Goal: Transaction & Acquisition: Purchase product/service

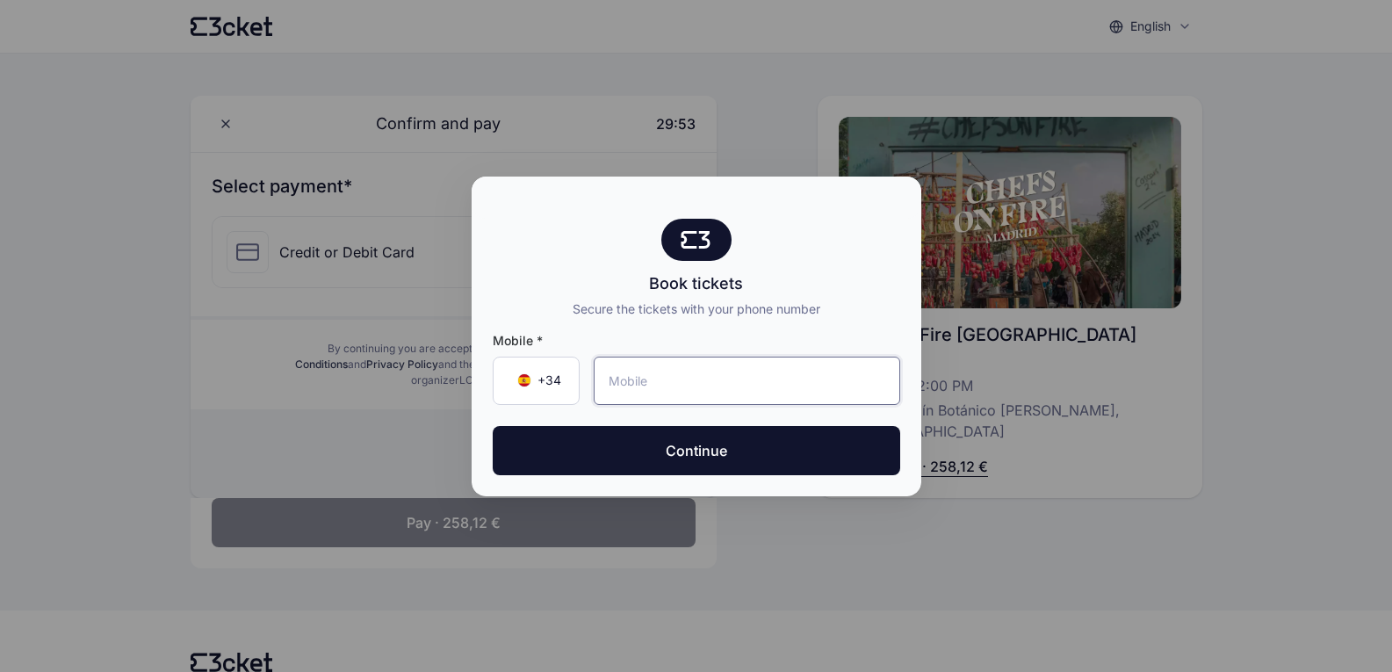
click at [628, 383] on input "tel" at bounding box center [747, 381] width 307 height 48
click at [1181, 27] on div at bounding box center [696, 336] width 1392 height 672
click at [1063, 508] on div at bounding box center [696, 336] width 1392 height 672
click at [652, 381] on input "6" at bounding box center [747, 381] width 307 height 48
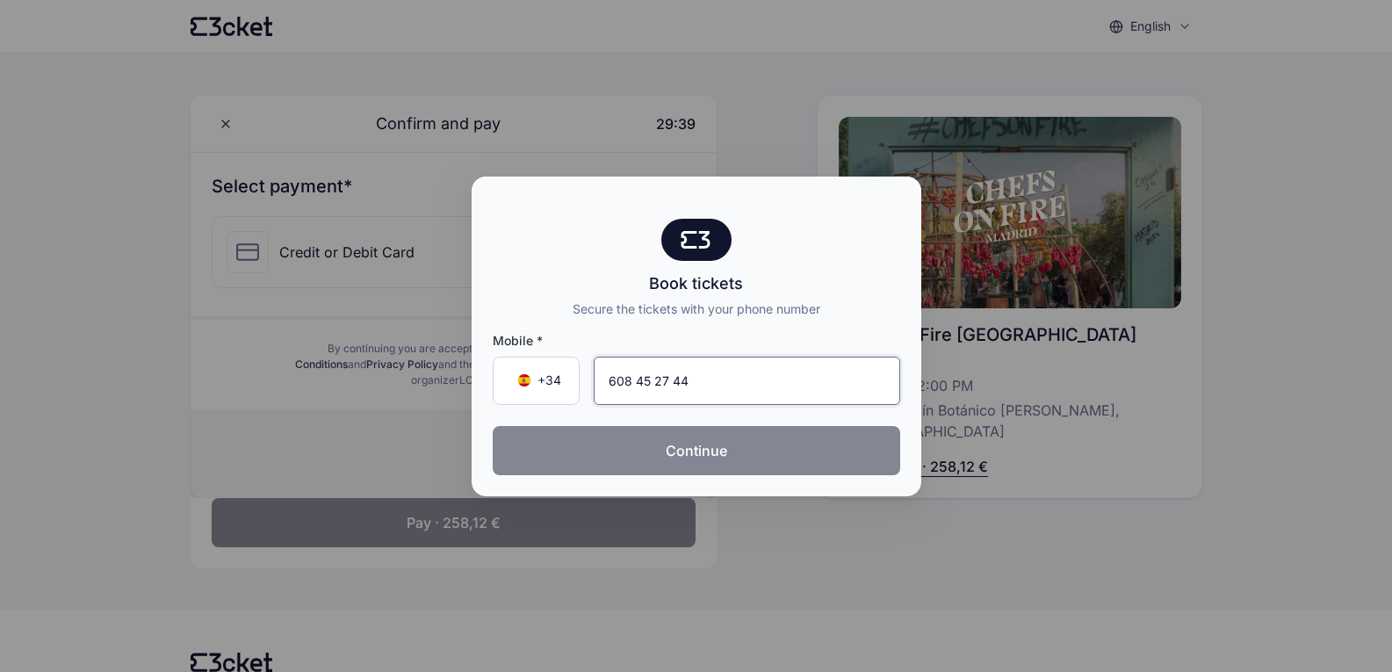
type input "608 45 27 44"
click at [653, 443] on button "Continue" at bounding box center [697, 450] width 408 height 49
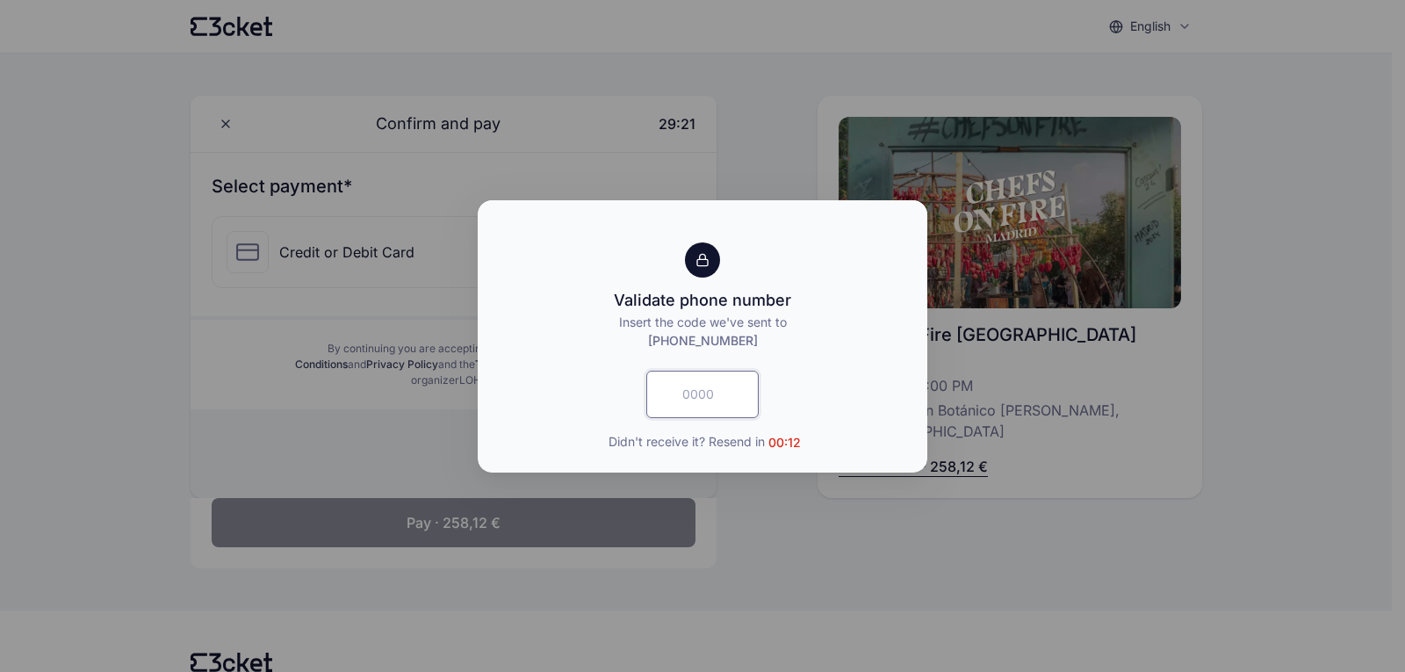
click at [680, 393] on input "text" at bounding box center [702, 394] width 112 height 47
type input "2000"
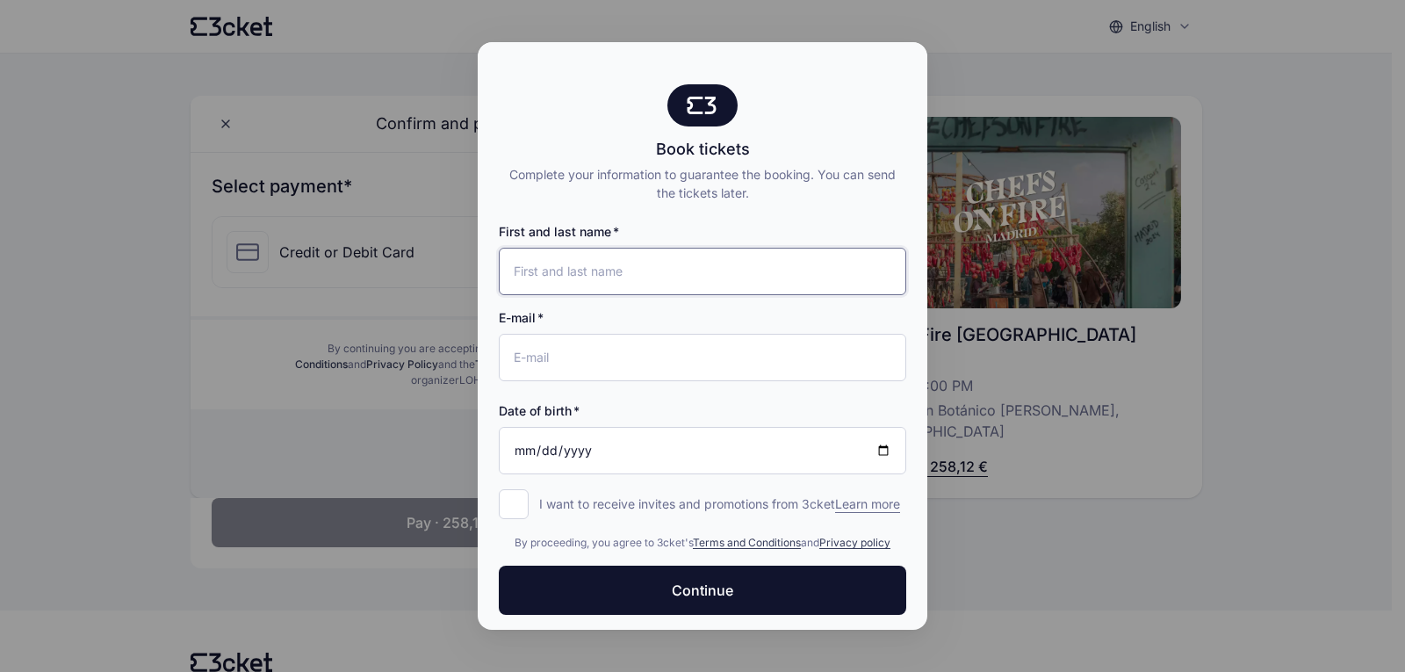
click at [618, 278] on input "First and last name" at bounding box center [703, 271] width 408 height 47
click at [1082, 445] on div at bounding box center [702, 336] width 1405 height 672
click at [572, 278] on input "First and last name" at bounding box center [703, 271] width 408 height 47
type input "[PERSON_NAME] [PERSON_NAME]"
click at [558, 361] on input "E-mail" at bounding box center [703, 357] width 408 height 47
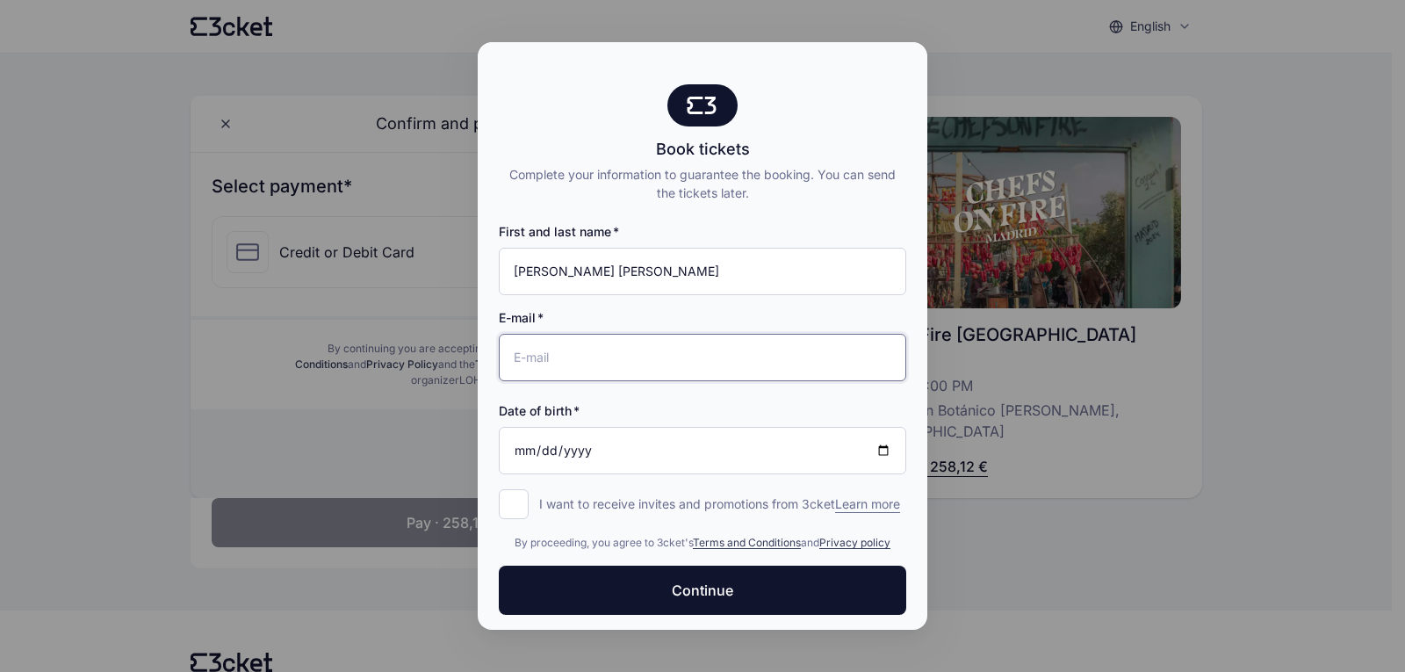
type input "sofia@higarsystem.com"
click at [528, 448] on input "Date of birth" at bounding box center [703, 450] width 408 height 47
type input "1975-09-17"
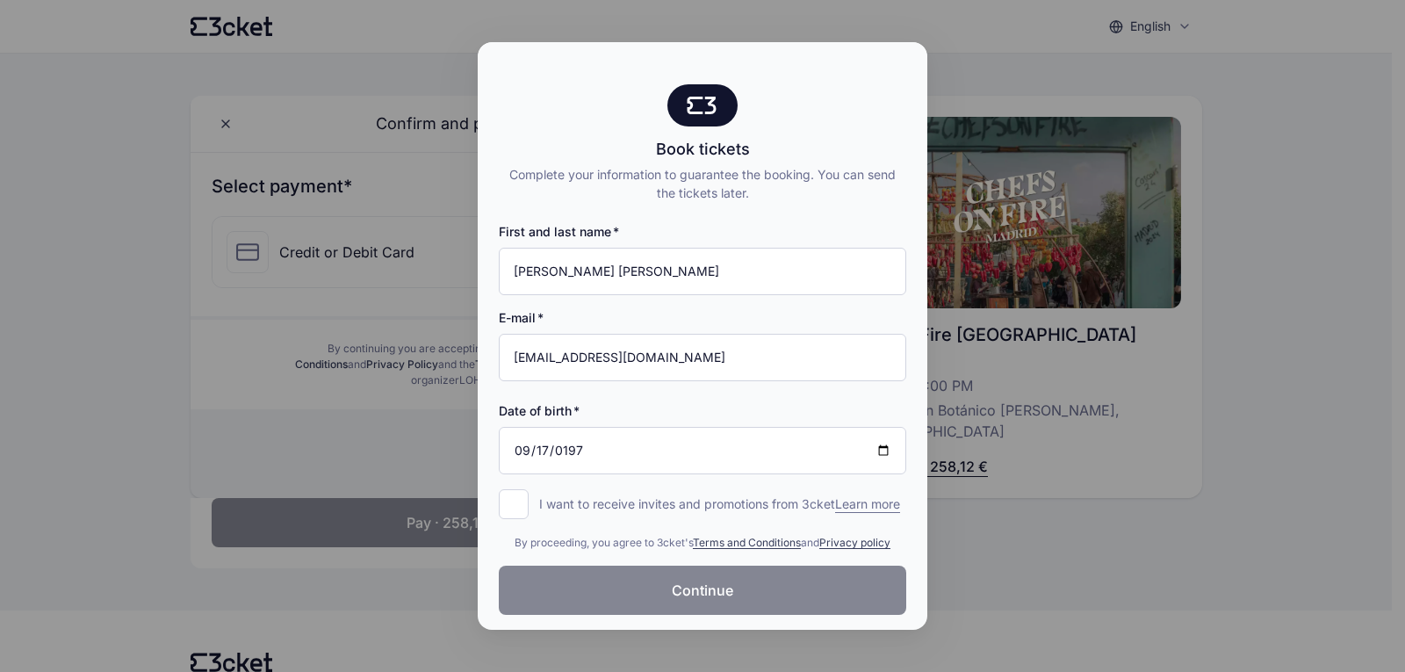
click at [699, 601] on span "Continue" at bounding box center [702, 590] width 61 height 21
drag, startPoint x: 616, startPoint y: 56, endPoint x: 402, endPoint y: 60, distance: 213.5
click at [406, 62] on div "Book tickets Complete your information to guarantee the booking. You can send t…" at bounding box center [702, 336] width 1405 height 672
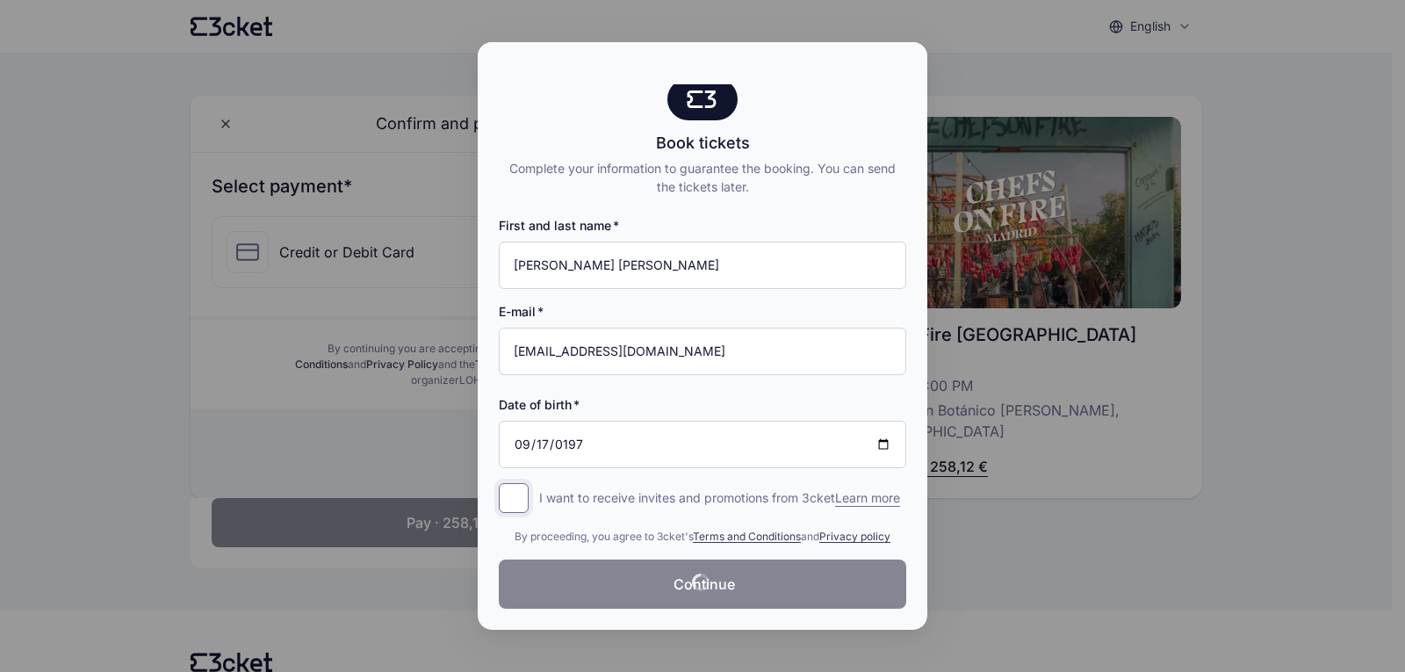
click at [517, 483] on input "I want to receive invites and promotions from 3cket Learn more form.register.op…" at bounding box center [514, 498] width 30 height 30
checkbox input "true"
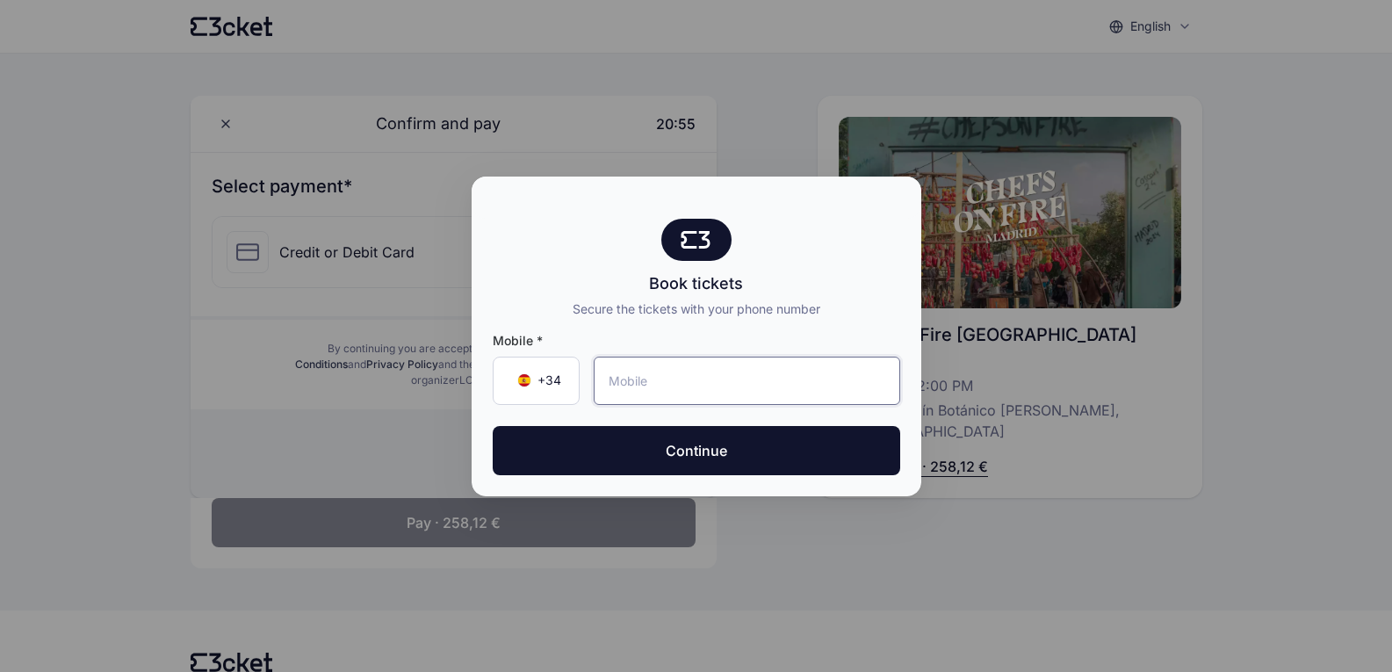
click at [632, 386] on input "tel" at bounding box center [747, 381] width 307 height 48
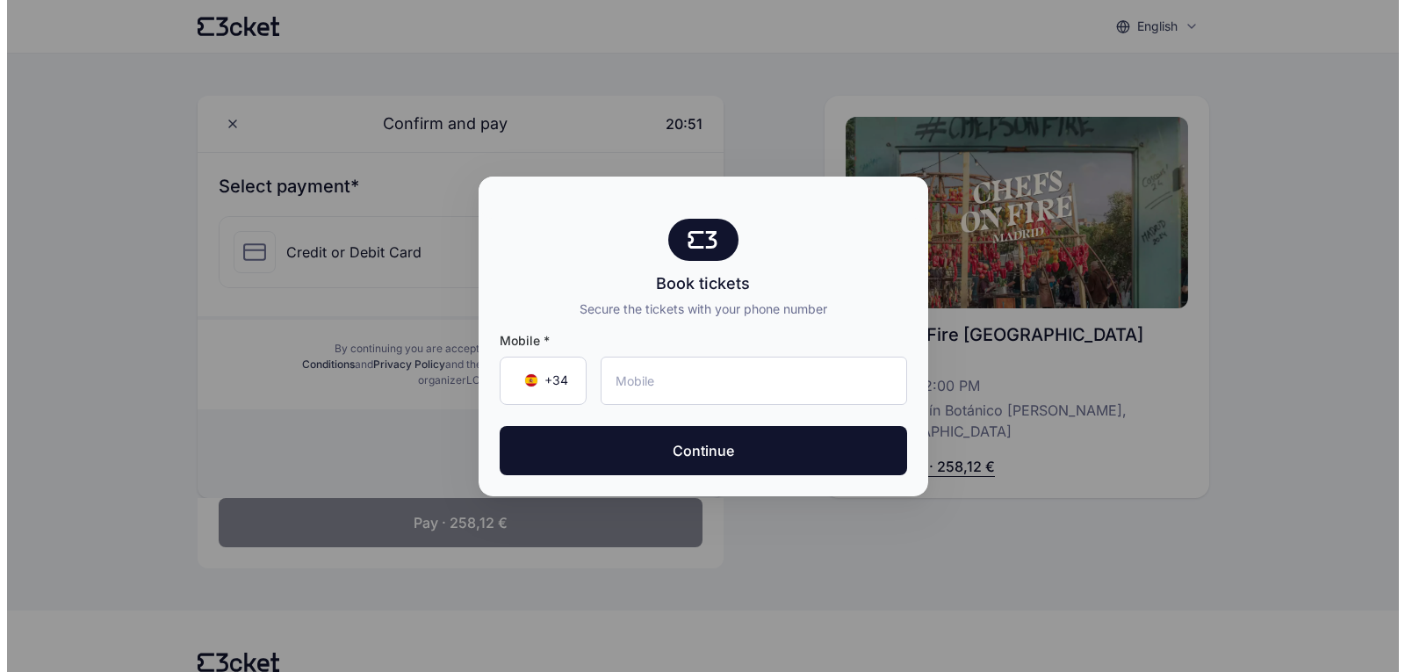
scroll to position [50, 0]
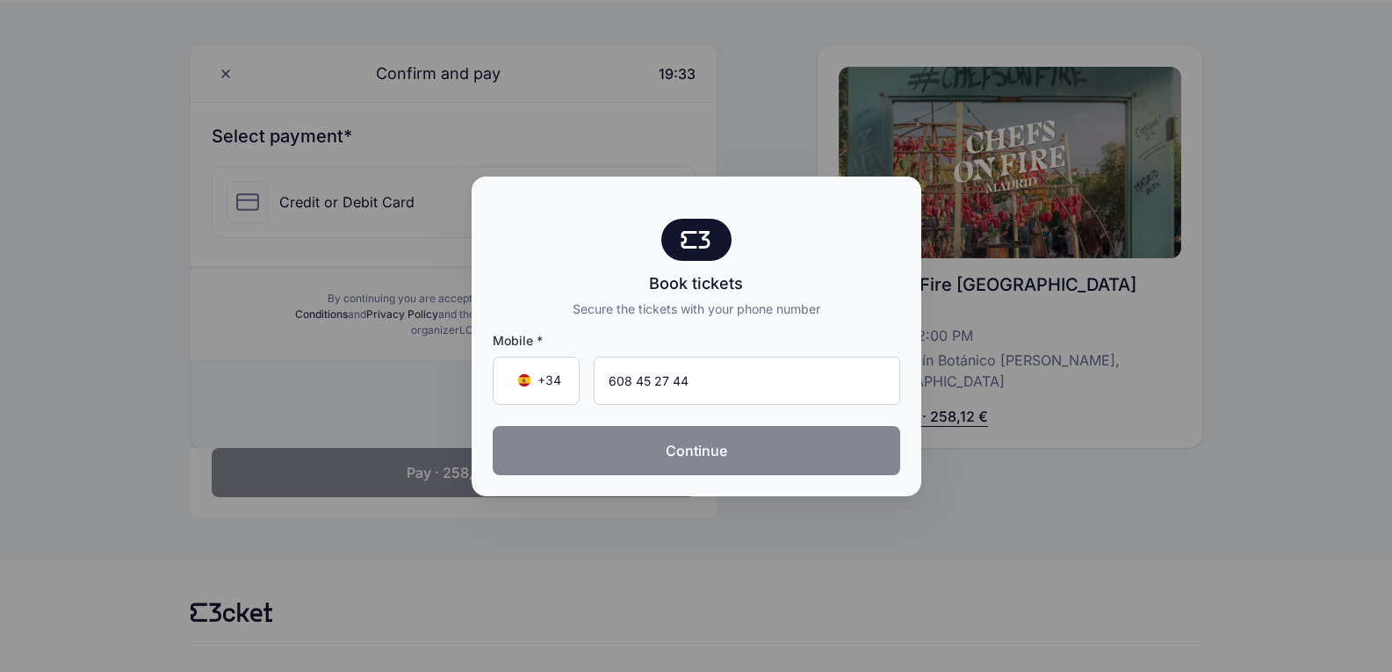
type input "608 45 27 44"
click at [646, 462] on button "Continue" at bounding box center [697, 450] width 408 height 49
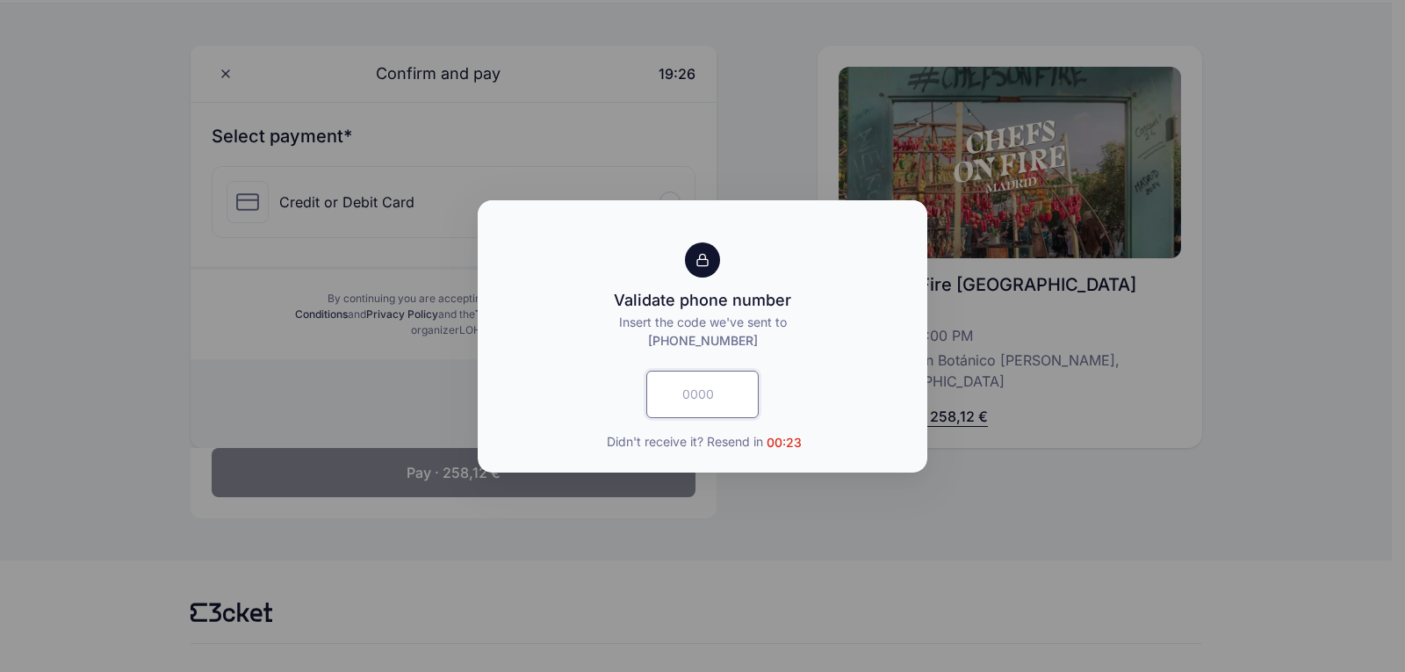
click at [675, 396] on input "text" at bounding box center [702, 394] width 112 height 47
type input "9731"
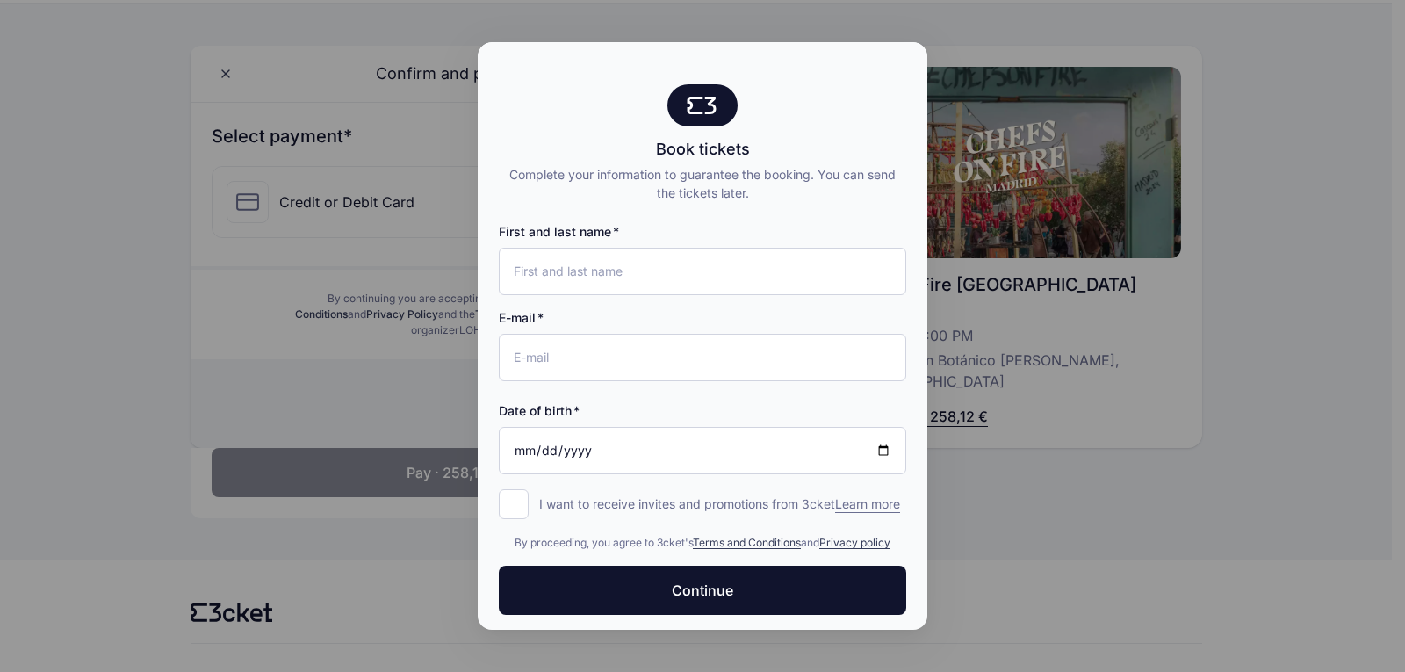
scroll to position [24, 0]
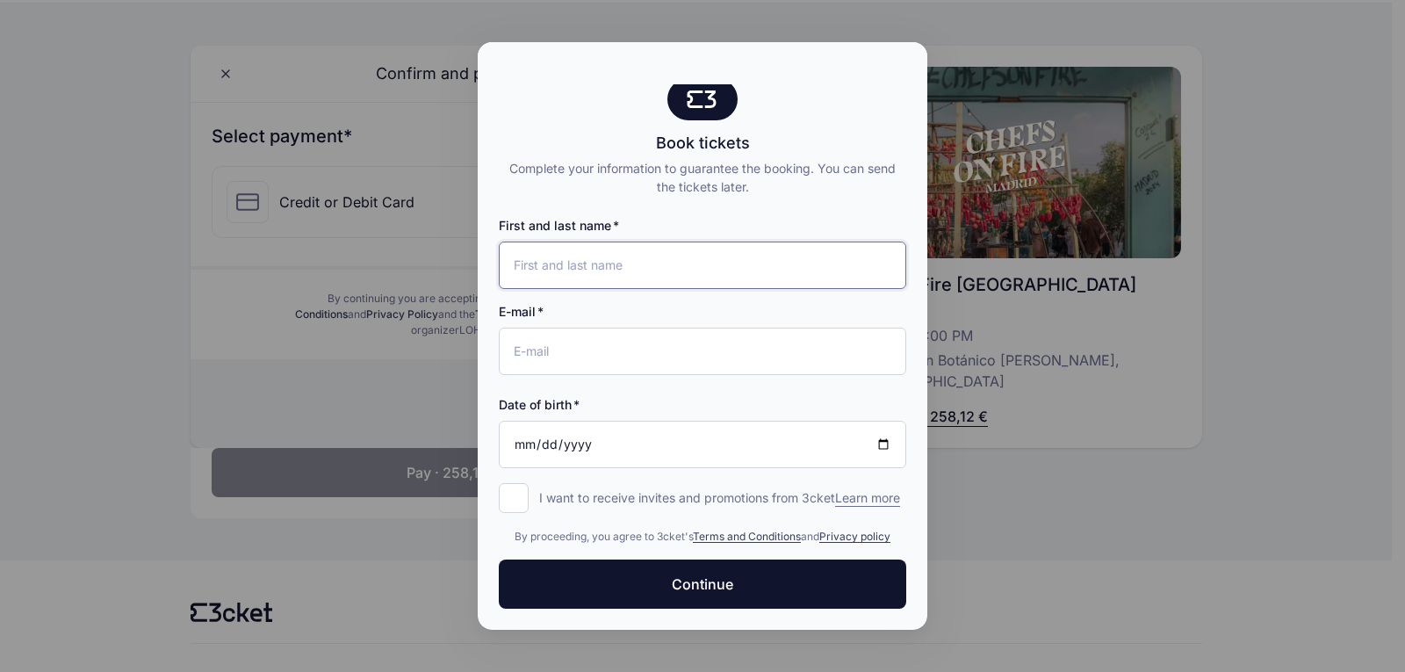
click at [580, 248] on input "First and last name" at bounding box center [703, 265] width 408 height 47
type input "SOFIA HIDALGO ALGAR"
click at [634, 332] on input "E-mail" at bounding box center [703, 351] width 408 height 47
type input "[EMAIL_ADDRESS][DOMAIN_NAME]"
click at [520, 423] on input "Date of birth" at bounding box center [703, 444] width 408 height 47
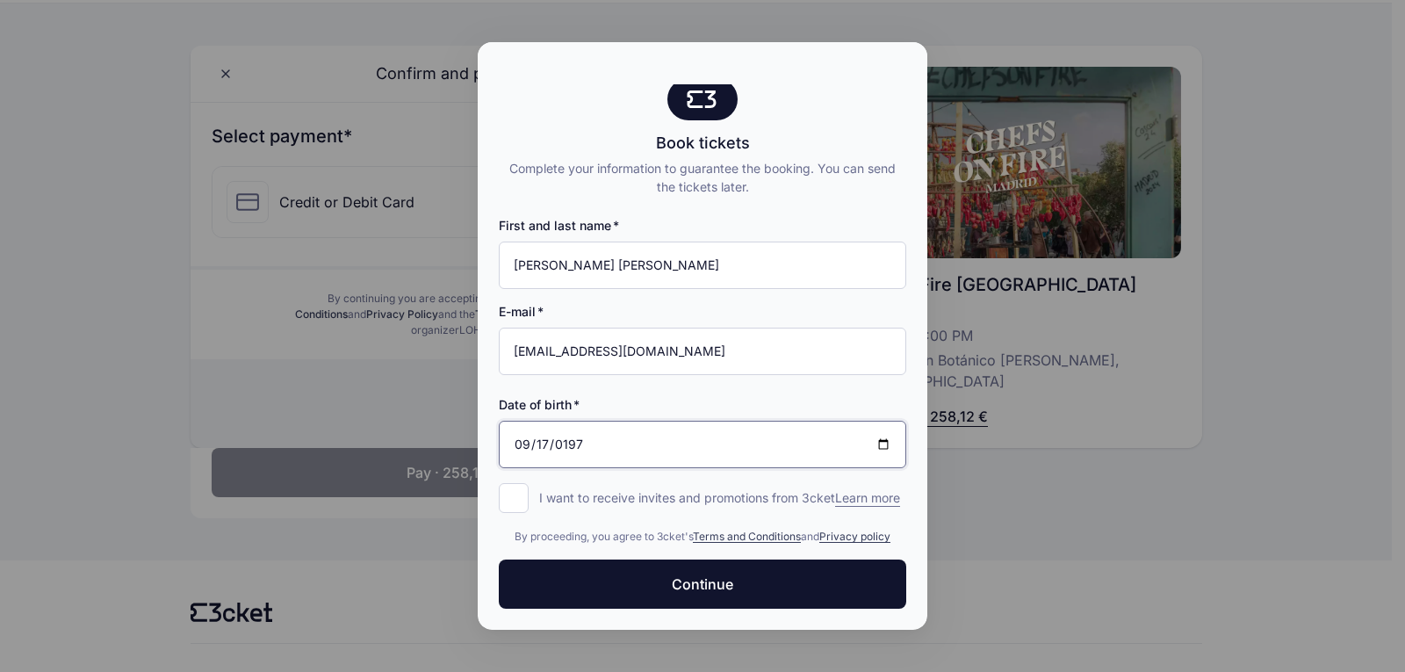
type input "1975-09-17"
click at [509, 483] on input "I want to receive invites and promotions from 3cket Learn more form.register.op…" at bounding box center [514, 498] width 30 height 30
checkbox input "true"
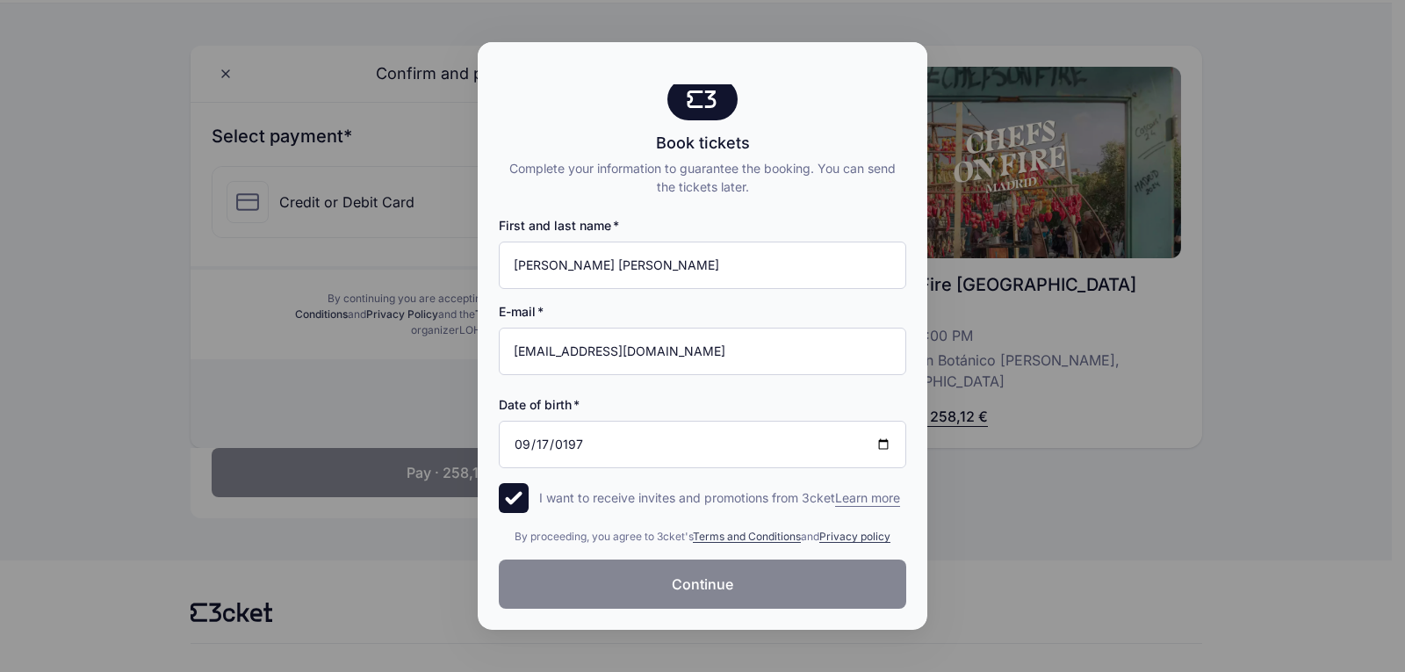
click at [703, 588] on span "Continue" at bounding box center [702, 584] width 61 height 21
drag, startPoint x: 841, startPoint y: 59, endPoint x: 790, endPoint y: 105, distance: 68.4
click at [795, 102] on div "Book tickets Complete your information to guarantee the booking. You can send t…" at bounding box center [703, 333] width 450 height 594
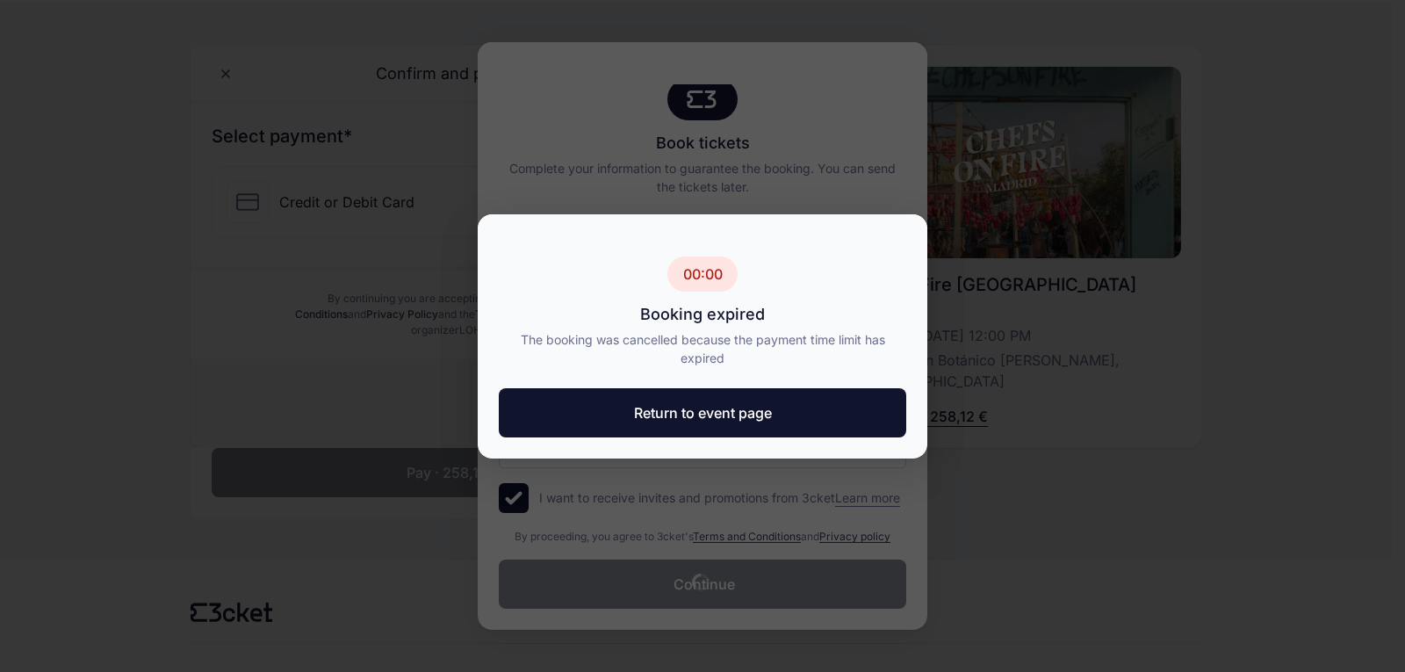
click at [706, 570] on div at bounding box center [702, 336] width 1405 height 672
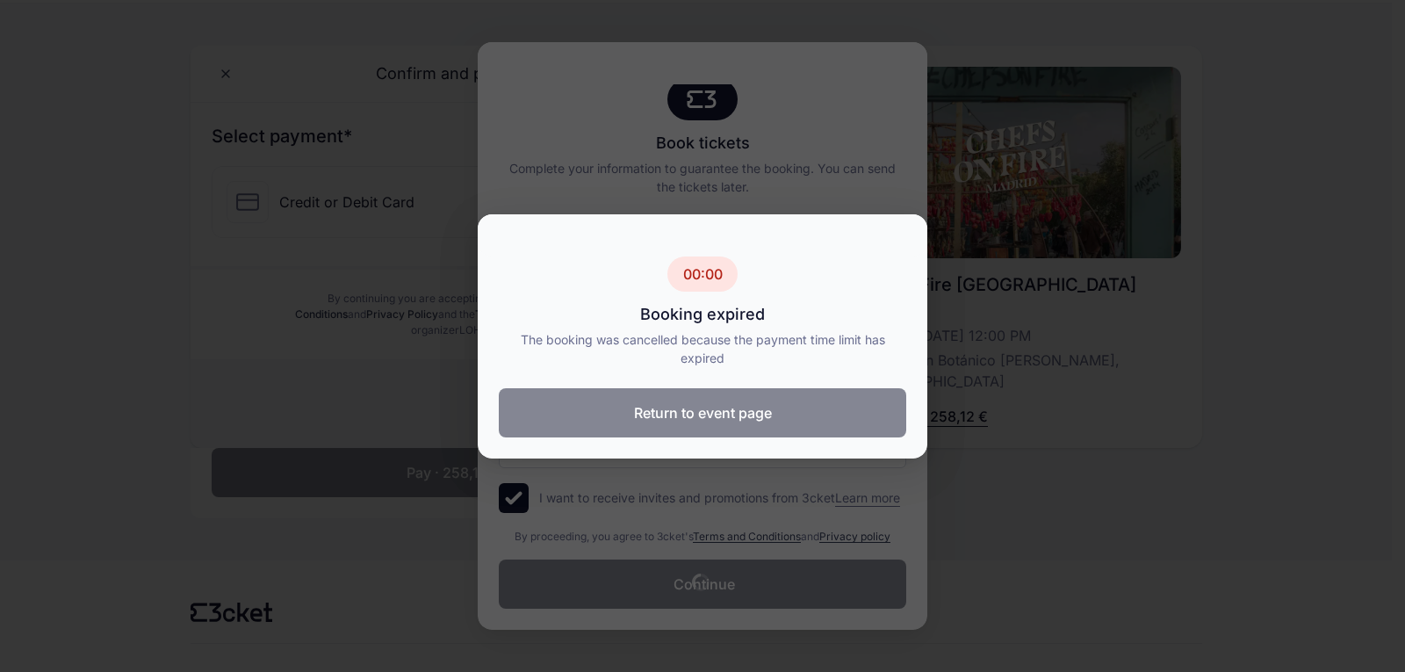
click at [754, 423] on button "Return to event page" at bounding box center [703, 412] width 408 height 49
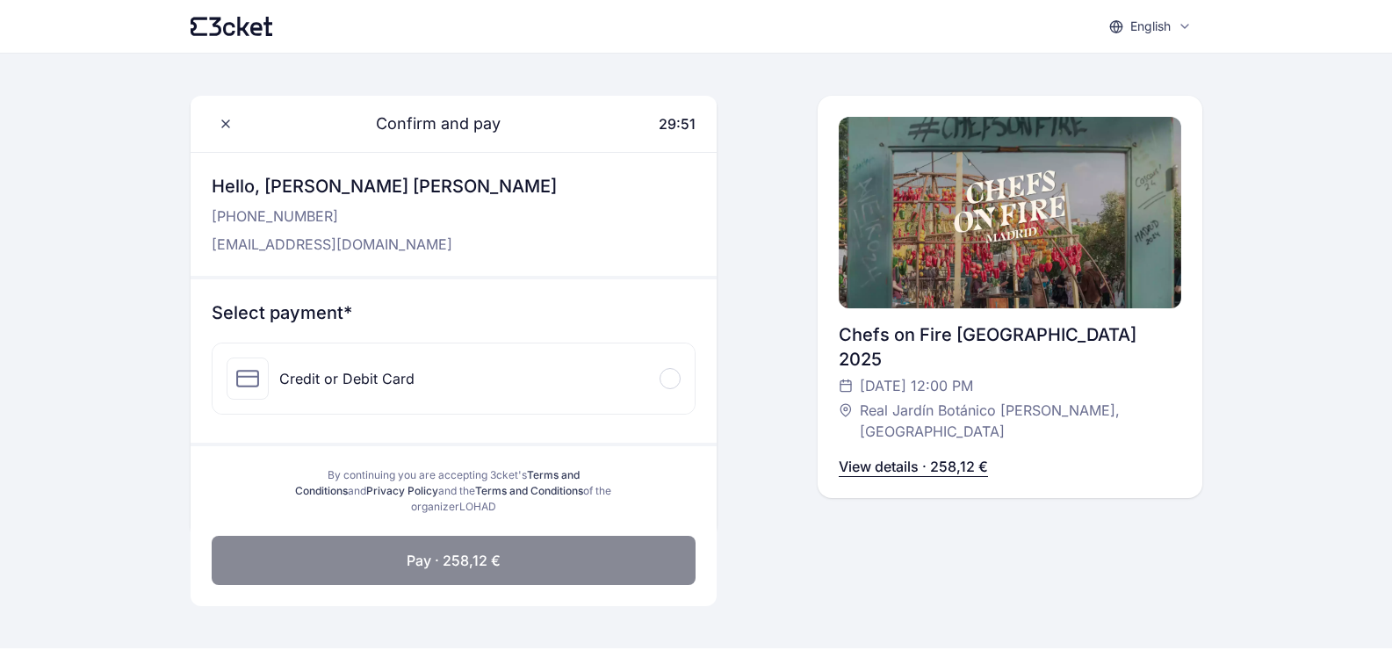
click at [670, 379] on span at bounding box center [669, 378] width 5 height 5
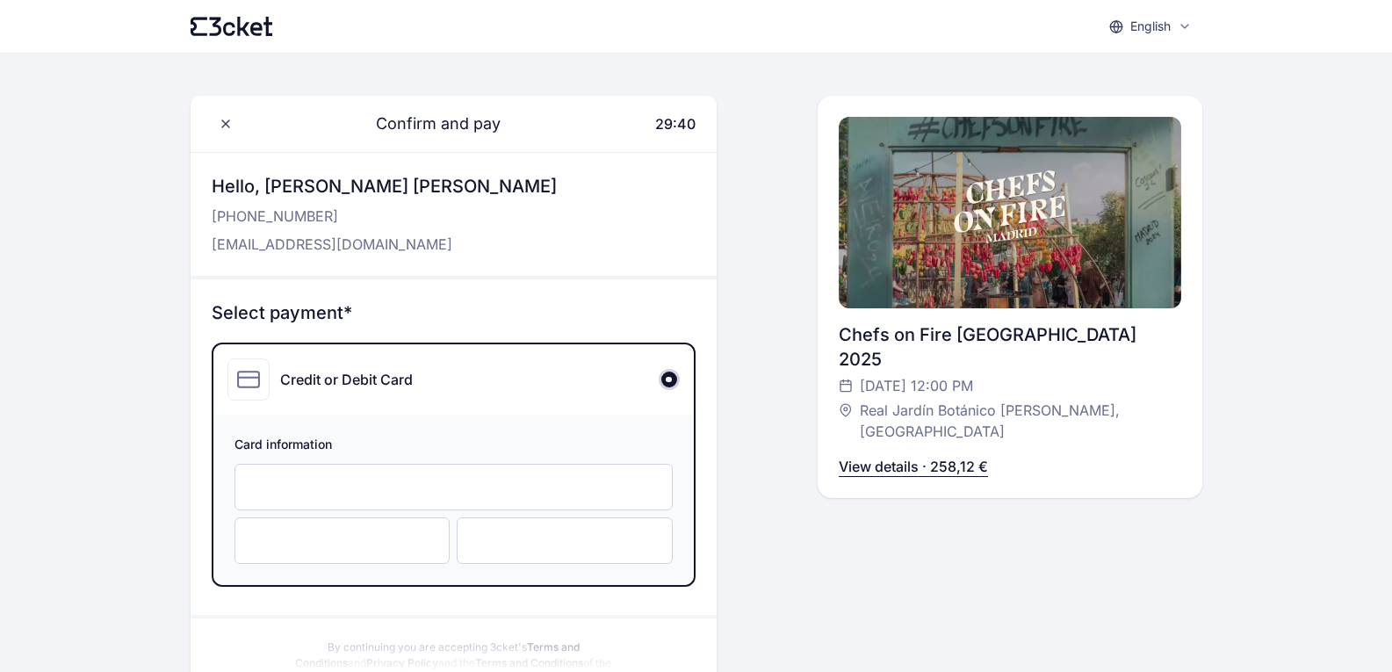
click at [290, 380] on div "Credit or Debit Card" at bounding box center [346, 379] width 133 height 21
click at [249, 379] on icon at bounding box center [248, 379] width 23 height 23
click at [243, 543] on div at bounding box center [343, 540] width 216 height 47
click at [851, 578] on div "Confirm and pay 29:15 Hello, SOFIA HIDALGO ALGAR +346 084 527 44 sofia@higarsys…" at bounding box center [1010, 402] width 385 height 612
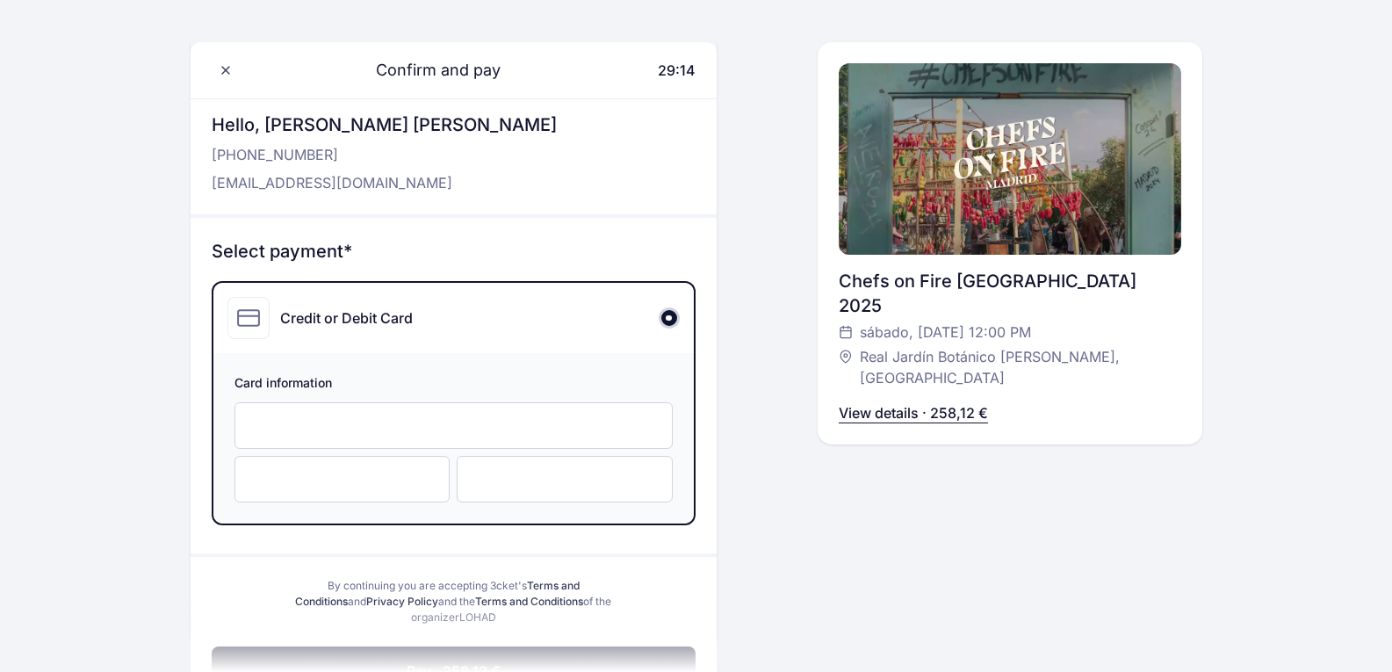
scroll to position [263, 0]
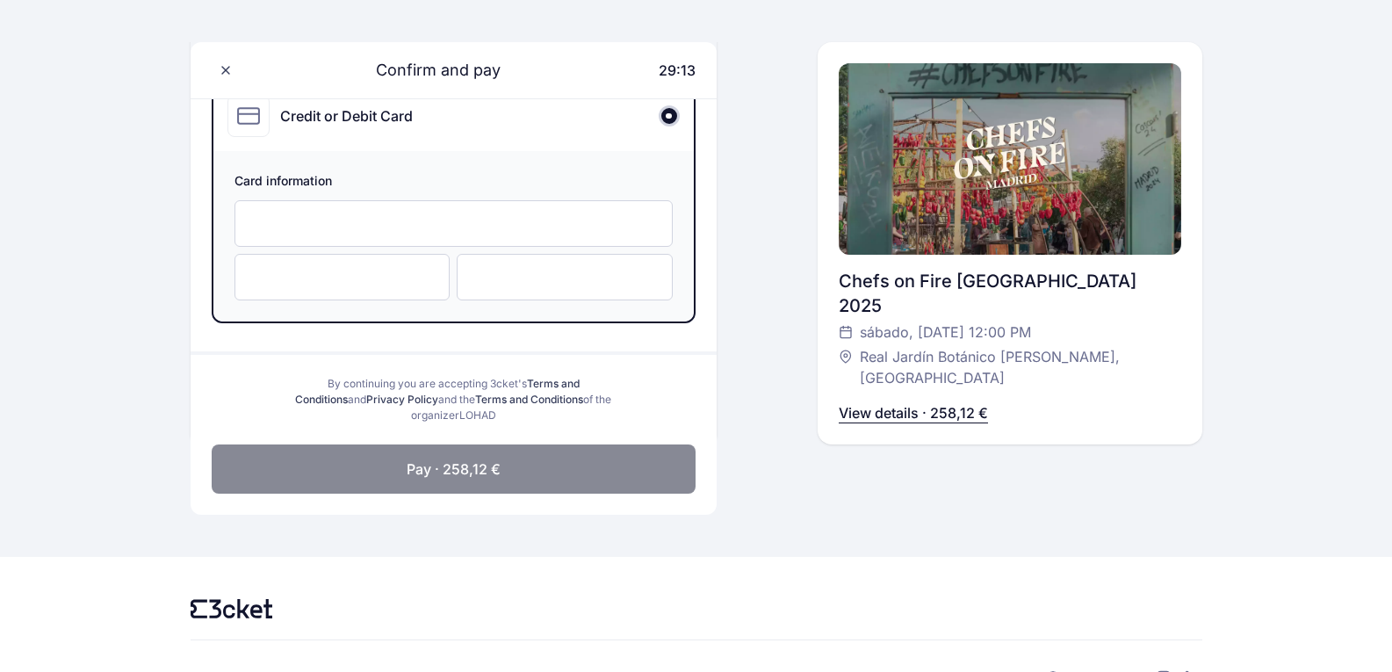
click at [500, 475] on button "Pay · 258,12 €" at bounding box center [454, 468] width 484 height 49
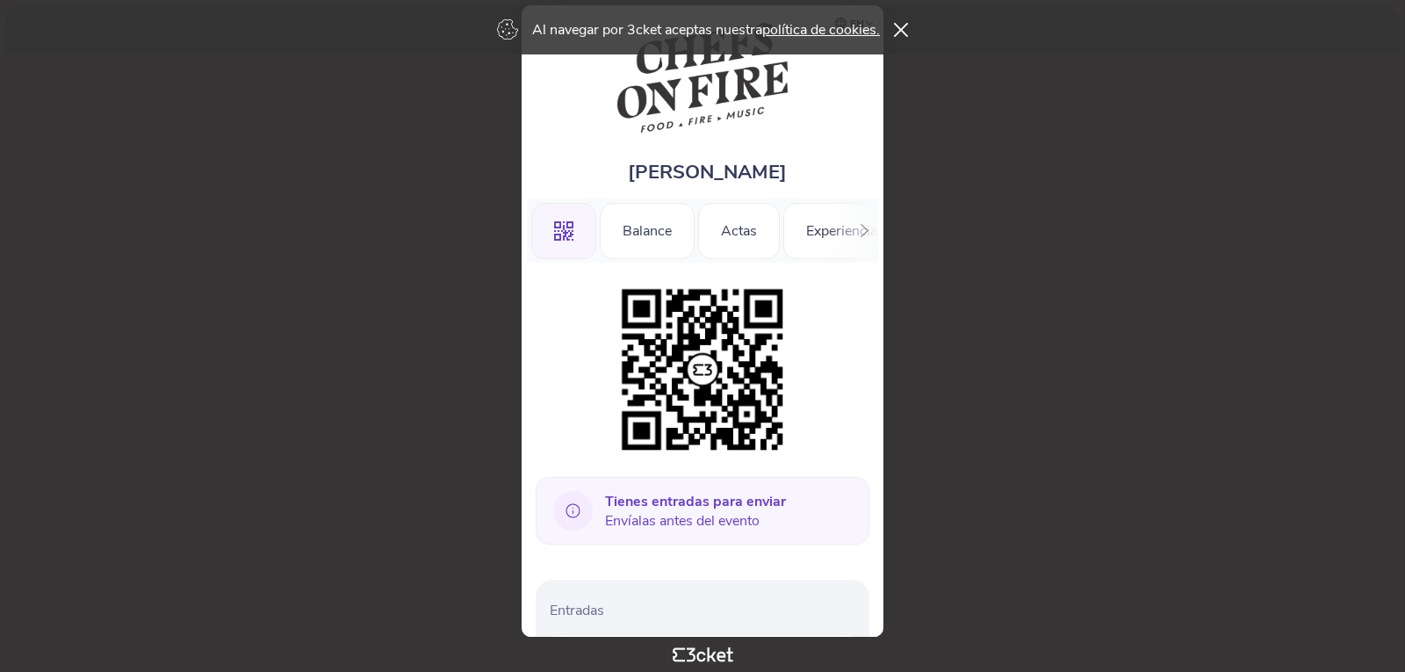
click at [570, 512] on icon at bounding box center [573, 511] width 40 height 40
click at [573, 510] on icon at bounding box center [573, 510] width 14 height 14
click at [901, 32] on icon at bounding box center [901, 30] width 15 height 14
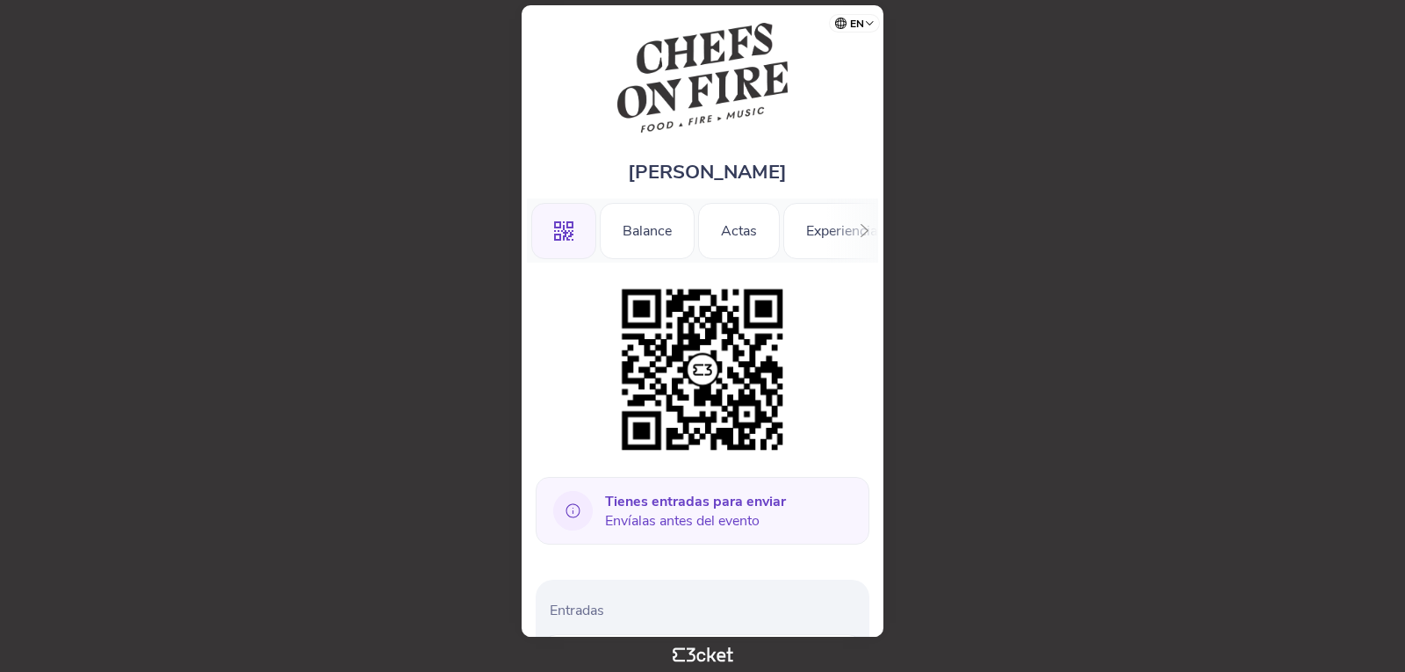
click at [575, 509] on icon at bounding box center [573, 511] width 40 height 40
click at [651, 521] on font "Envíalas antes del evento" at bounding box center [682, 520] width 155 height 19
click at [706, 487] on div "Tienes entradas para enviar Envíalas antes del evento" at bounding box center [703, 511] width 334 height 68
click at [714, 337] on img at bounding box center [702, 369] width 179 height 179
click at [704, 368] on img at bounding box center [702, 369] width 179 height 179
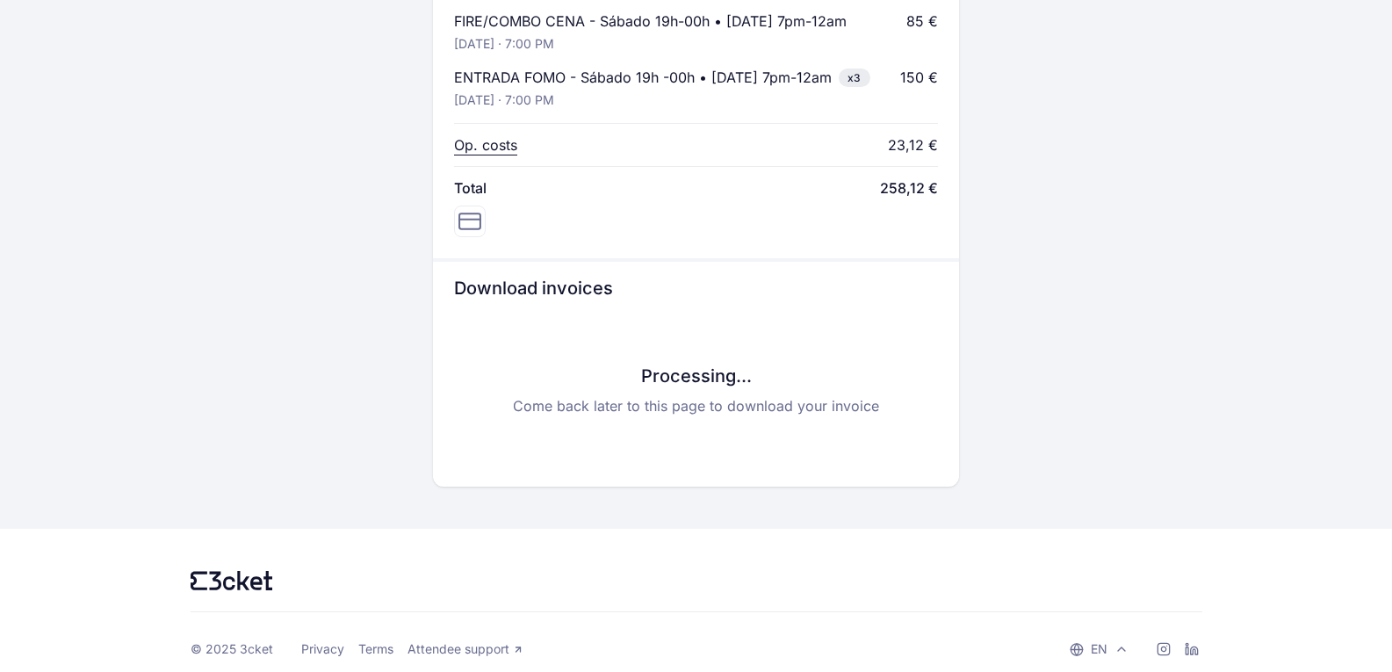
scroll to position [876, 0]
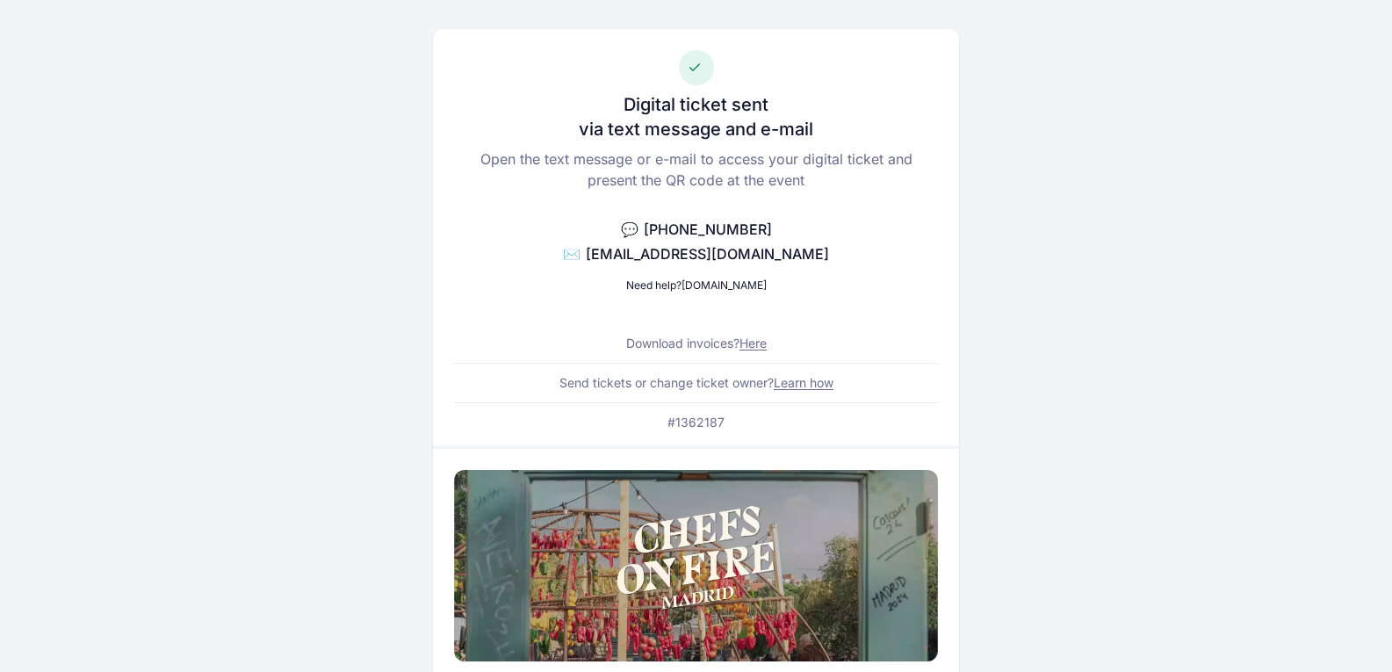
scroll to position [0, 0]
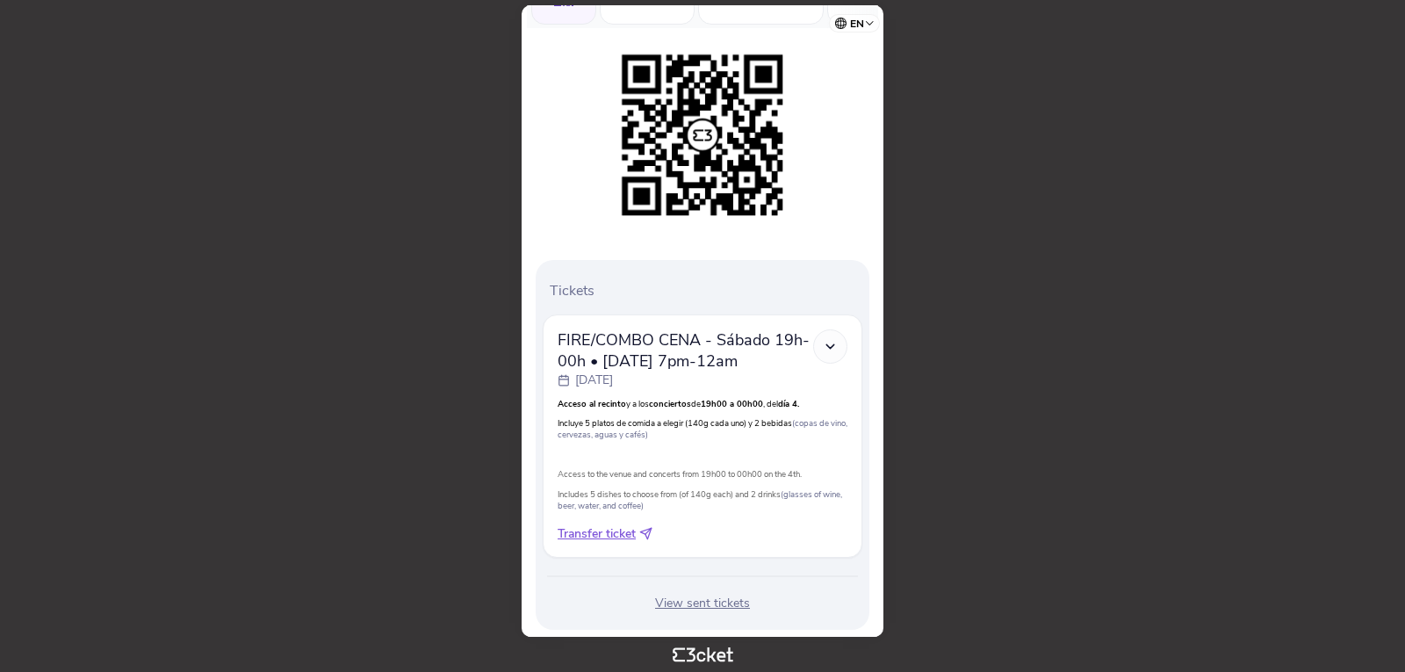
scroll to position [271, 0]
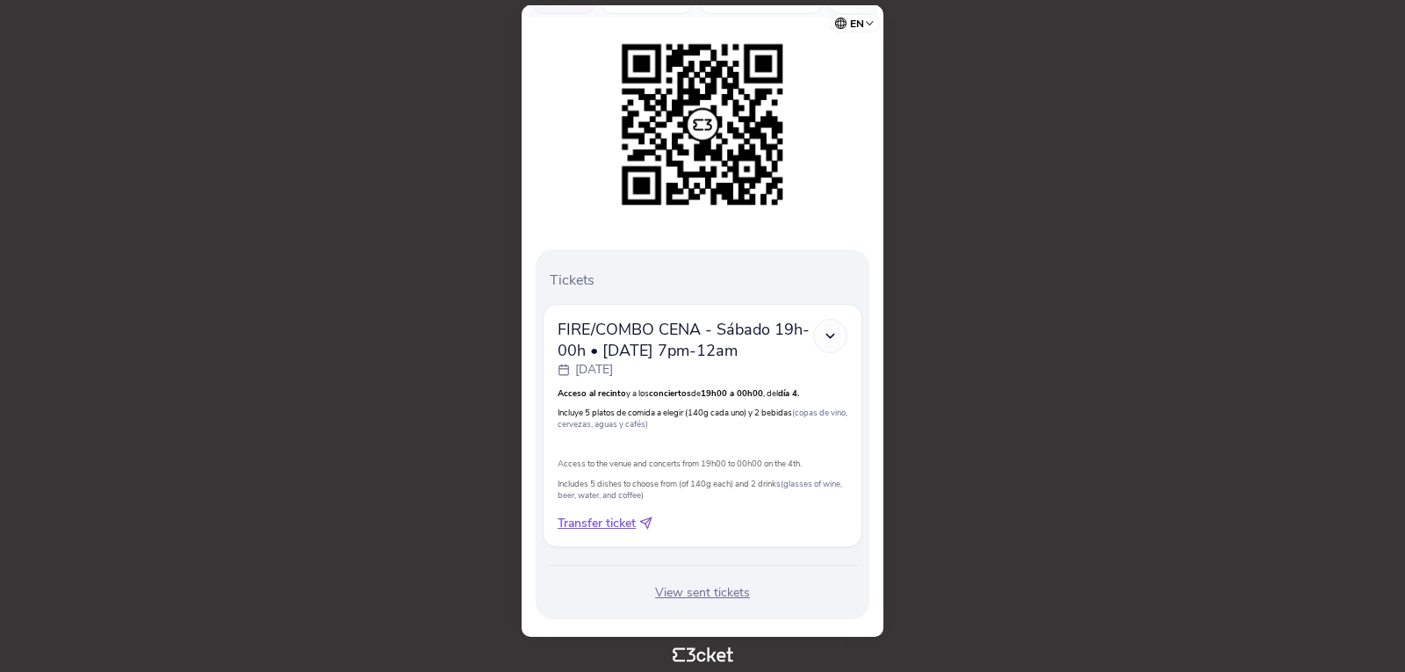
click at [870, 23] on select "Português (Portugal) English Español Catalan Français" at bounding box center [858, 21] width 44 height 34
select select "es"
click at [836, 4] on select "Português (Portugal) English Español Catalan Français" at bounding box center [858, 21] width 44 height 34
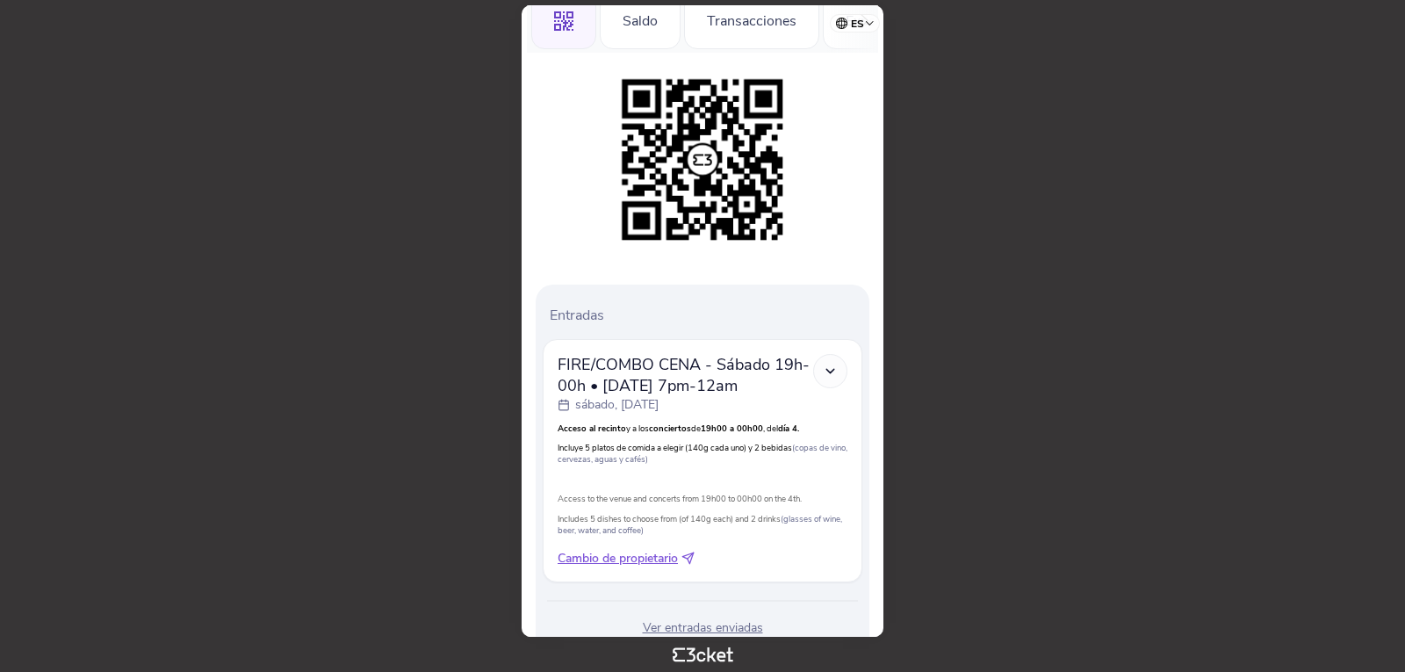
scroll to position [271, 0]
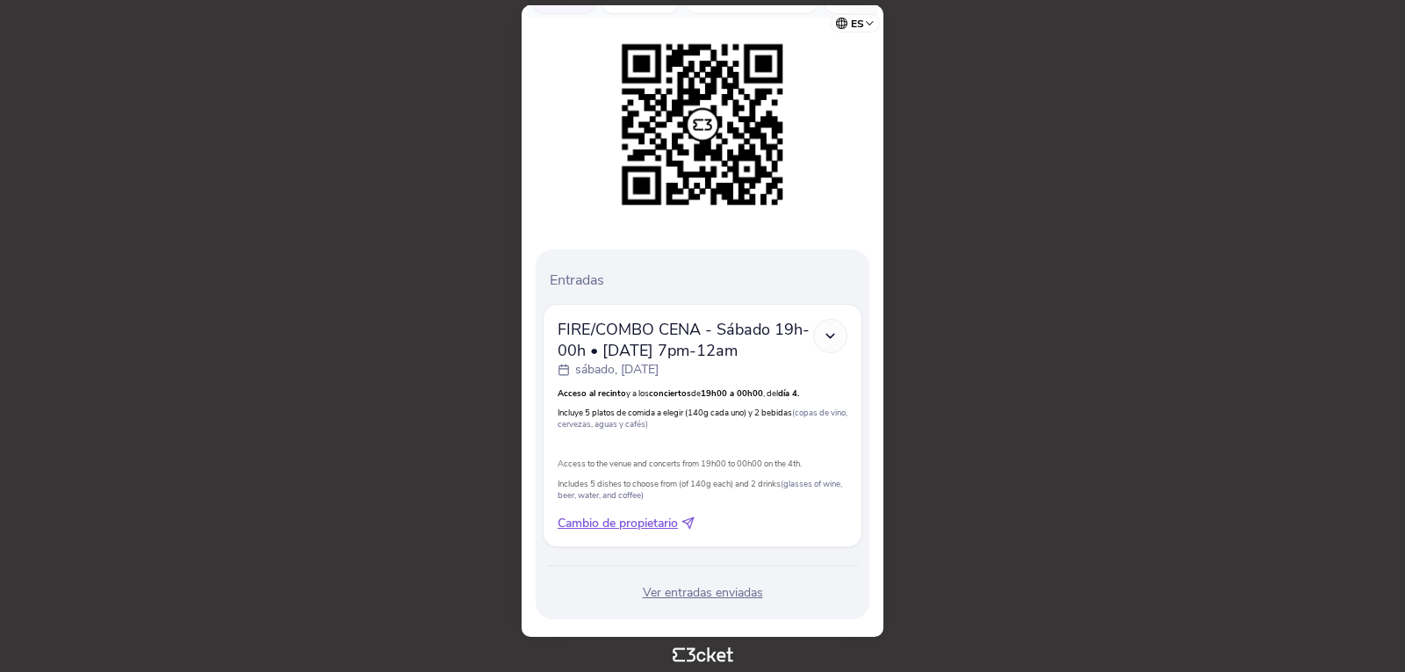
click at [692, 516] on icon at bounding box center [688, 522] width 13 height 13
select select "34"
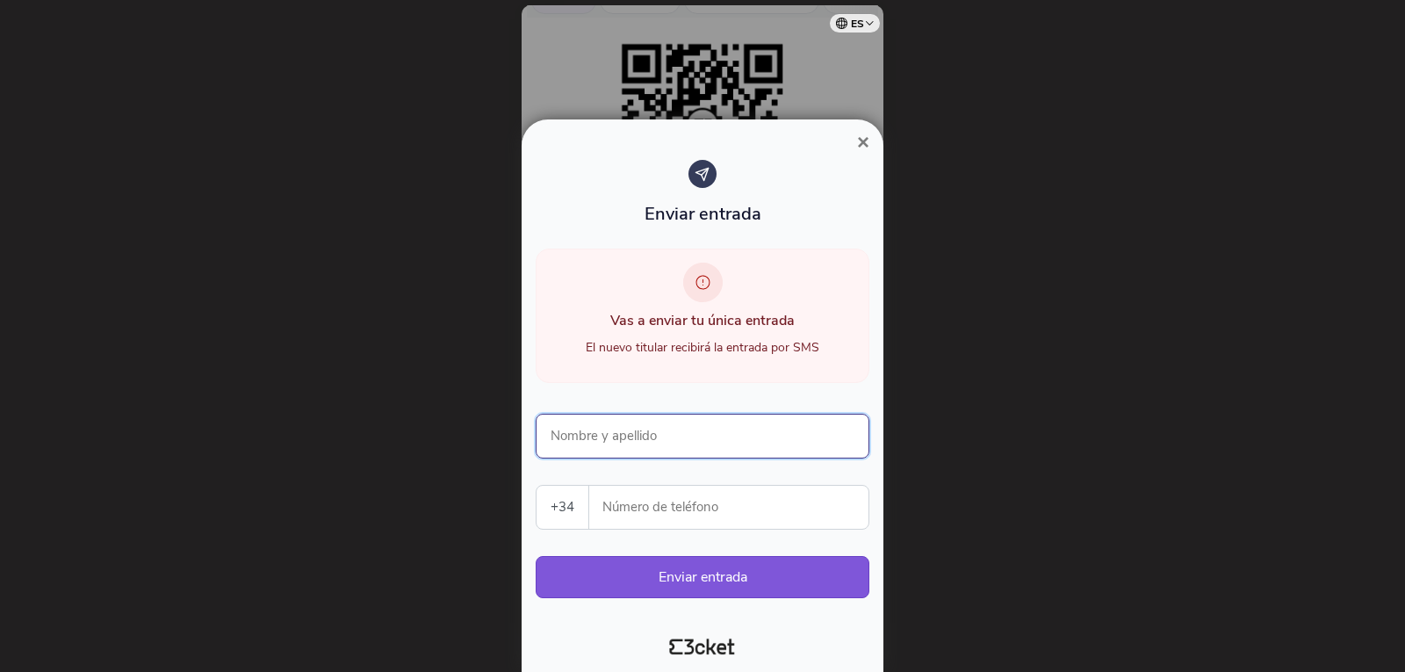
click at [683, 441] on input "Nombre y apellido" at bounding box center [703, 436] width 334 height 45
type input "[PERSON_NAME] [PERSON_NAME]"
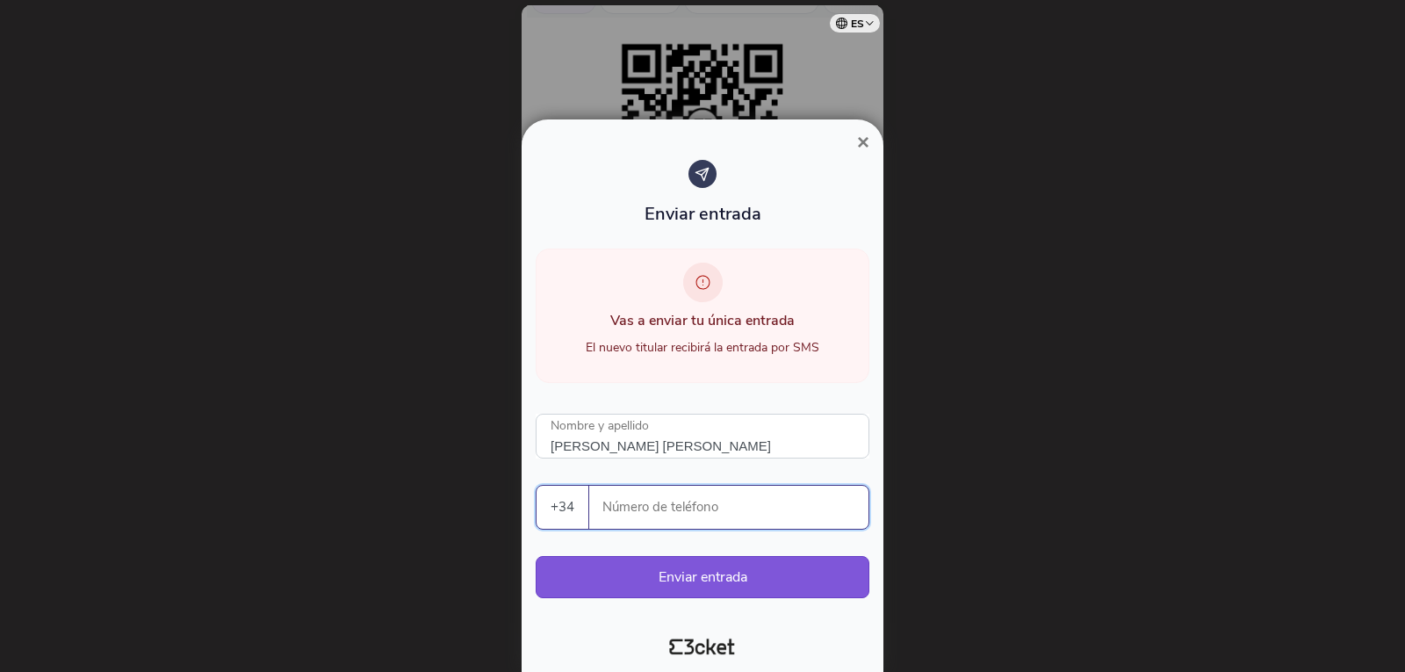
click at [672, 508] on input "Número de teléfono" at bounding box center [735, 507] width 265 height 43
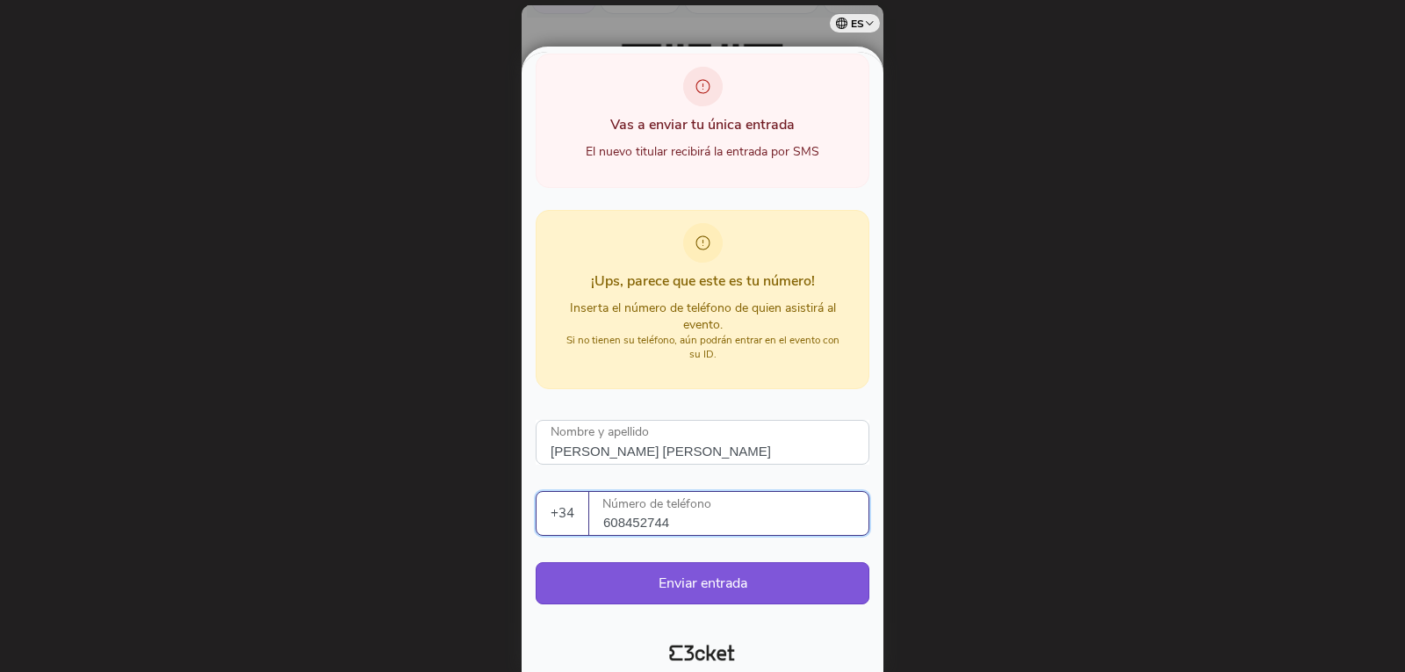
scroll to position [128, 0]
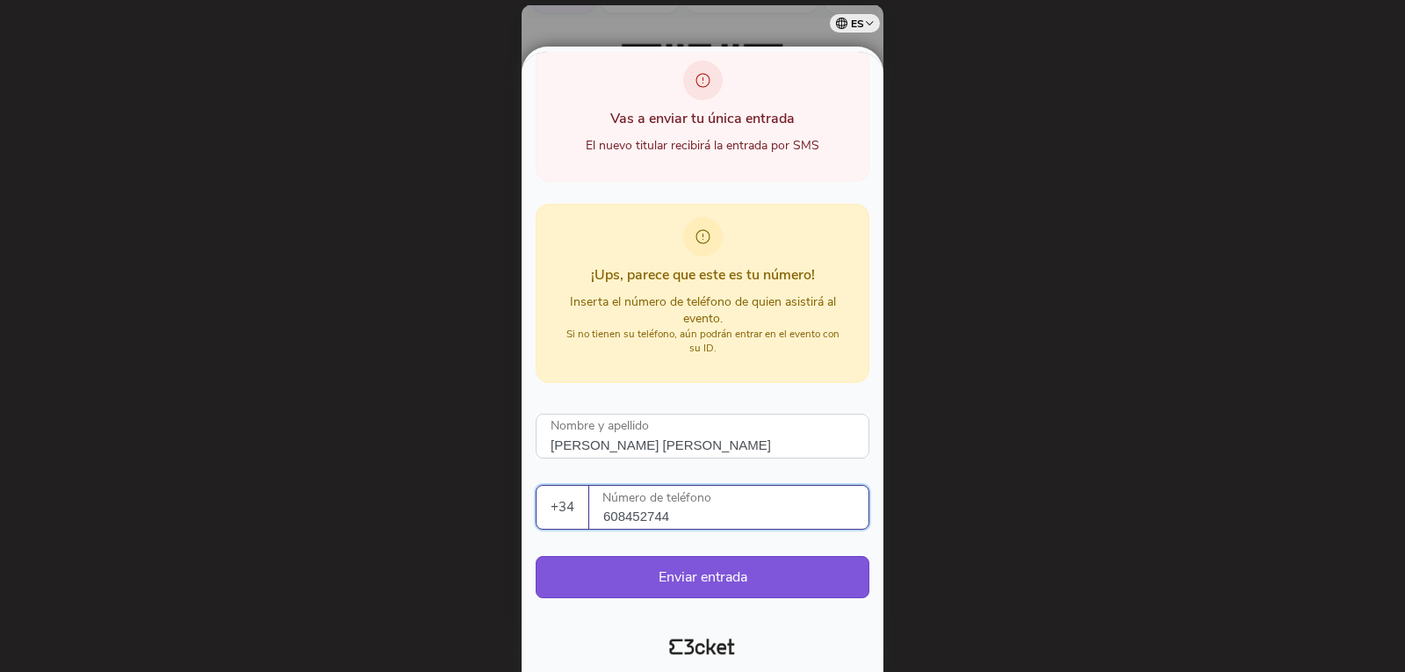
type input "608452744"
click at [935, 429] on div at bounding box center [702, 336] width 1405 height 672
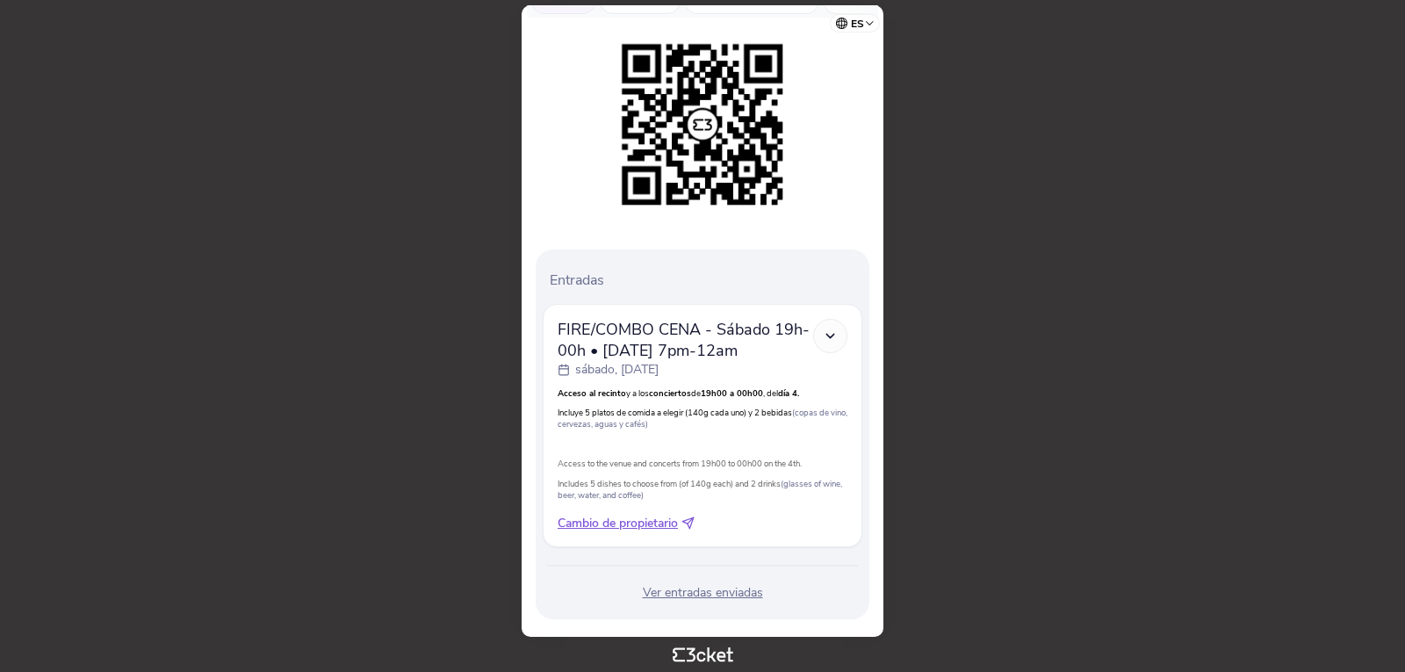
click at [638, 515] on span "Cambio de propietario" at bounding box center [618, 524] width 120 height 18
select select "34"
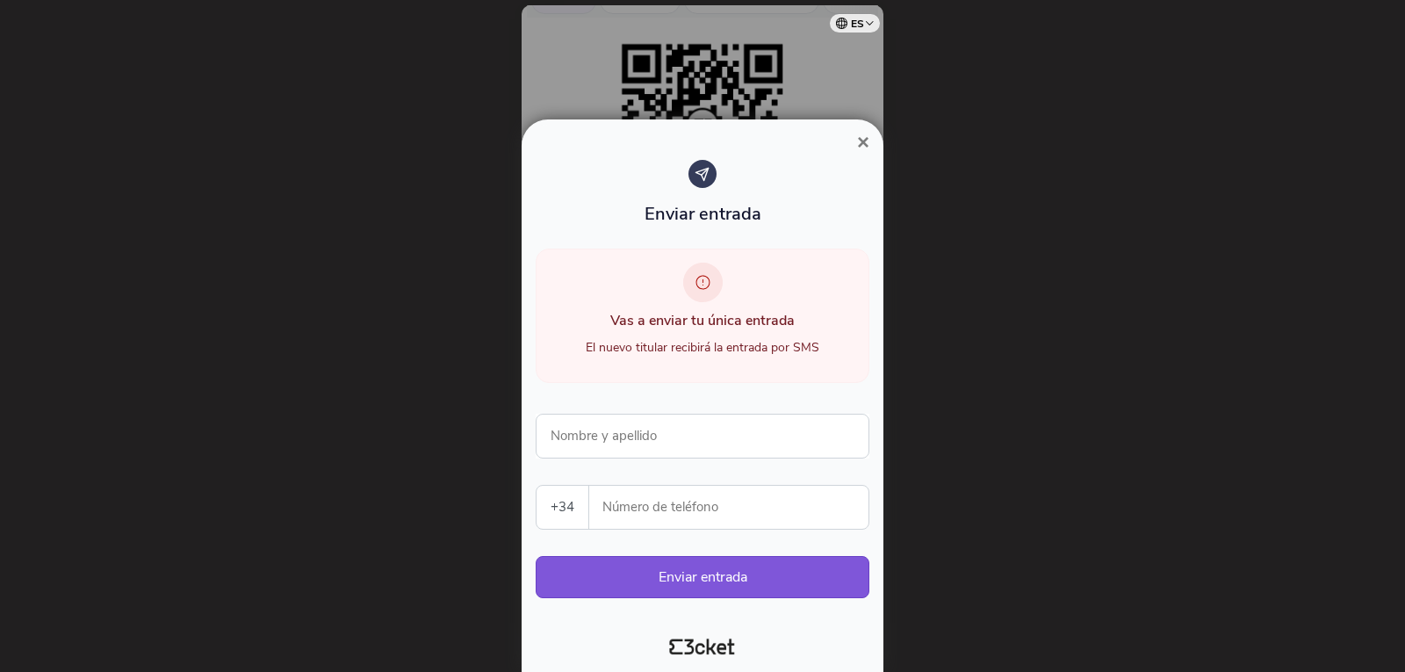
click at [857, 141] on span "×" at bounding box center [863, 142] width 12 height 24
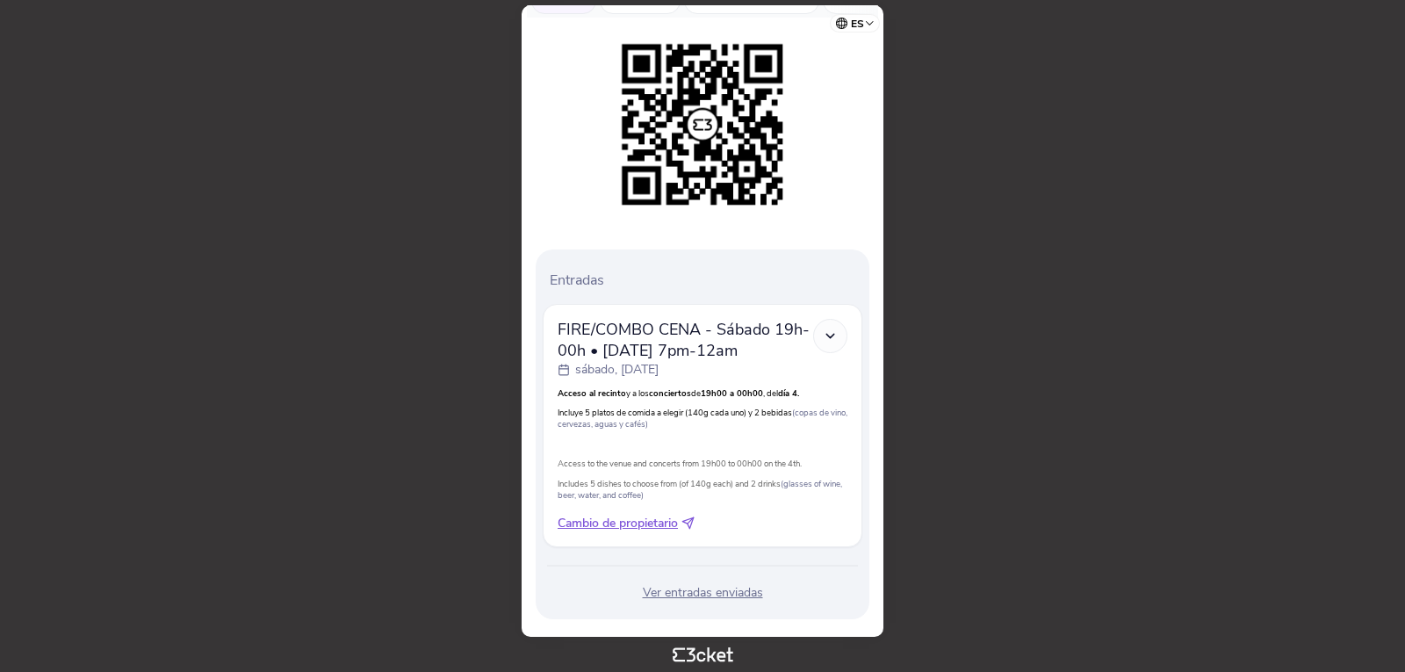
click at [720, 584] on div "Ver entradas enviadas" at bounding box center [703, 593] width 320 height 18
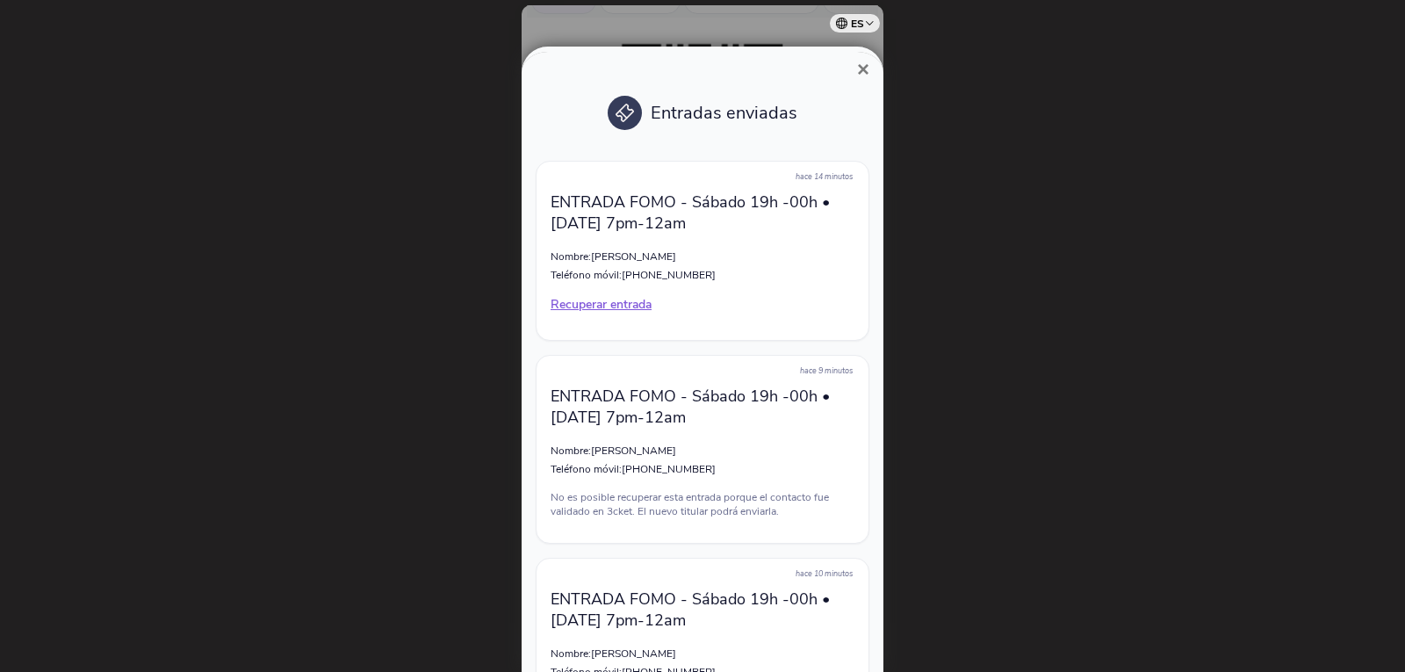
click at [865, 69] on span "×" at bounding box center [863, 69] width 12 height 24
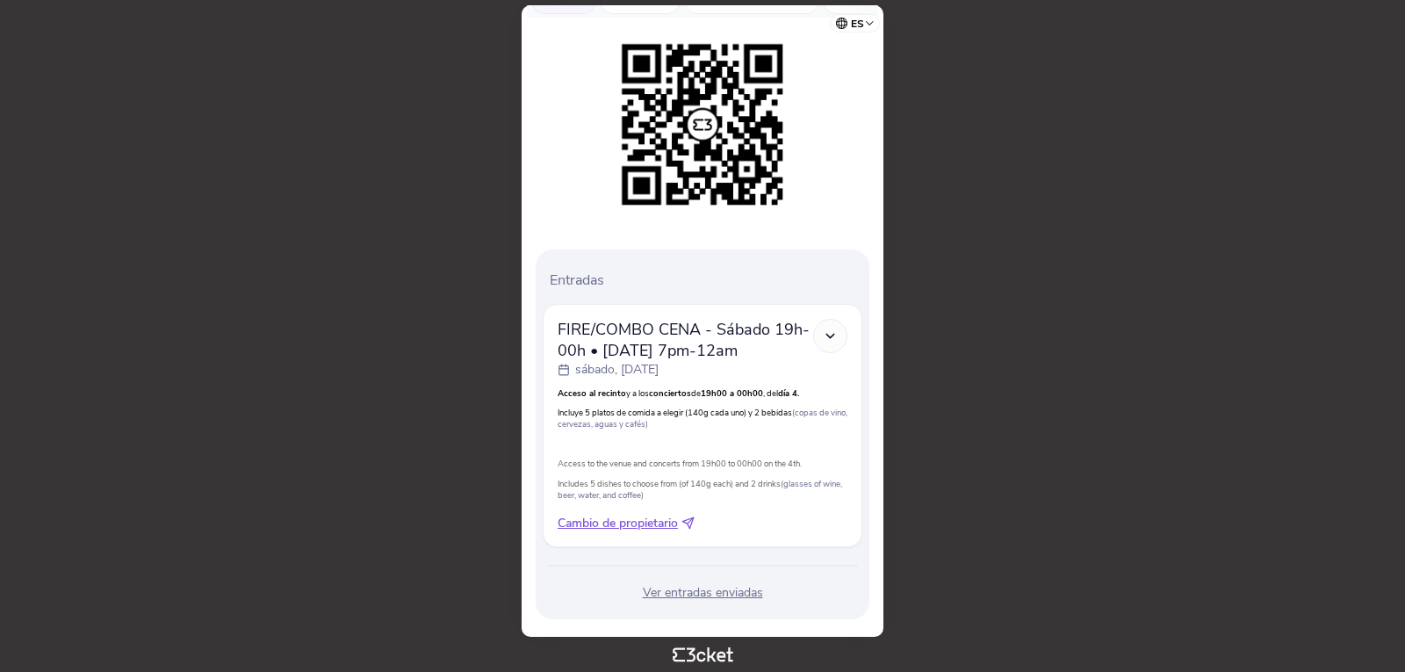
click at [628, 515] on span "Cambio de propietario" at bounding box center [618, 524] width 120 height 18
select select "34"
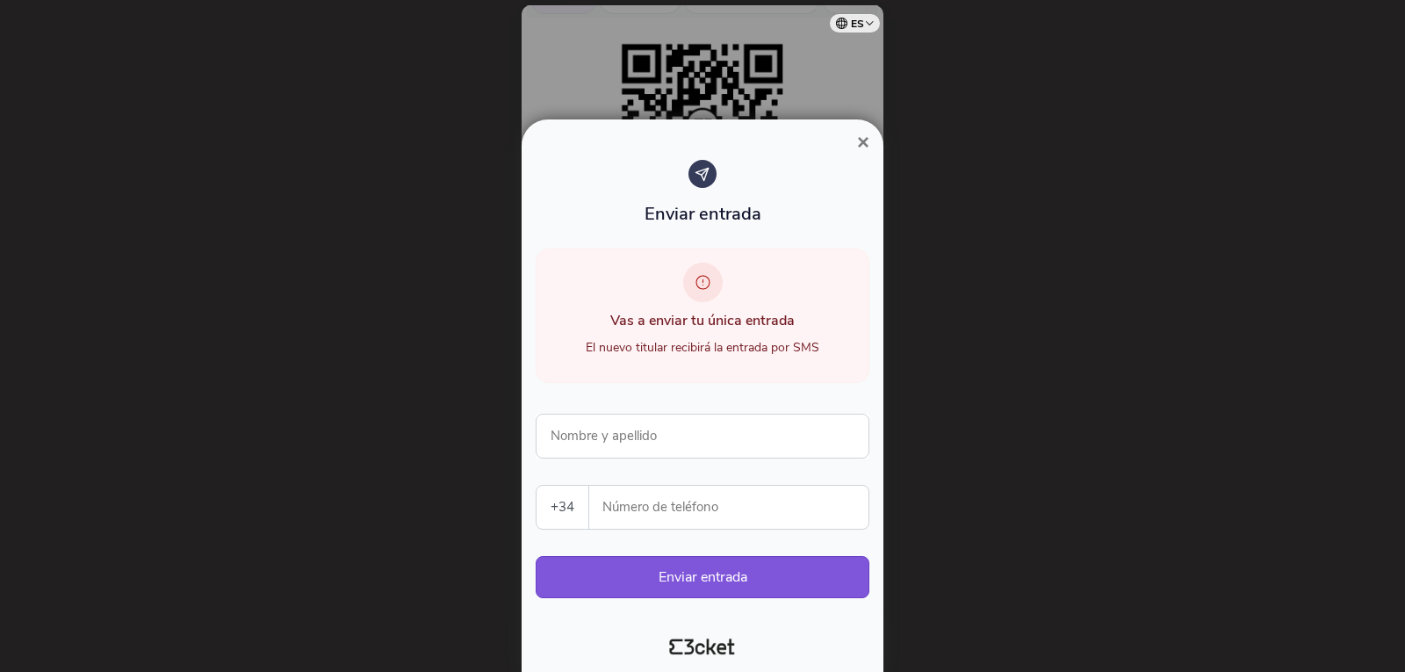
click at [702, 172] on icon at bounding box center [702, 174] width 15 height 15
click at [632, 429] on input "Nombre y apellido" at bounding box center [703, 436] width 334 height 45
click at [945, 482] on div at bounding box center [702, 336] width 1405 height 672
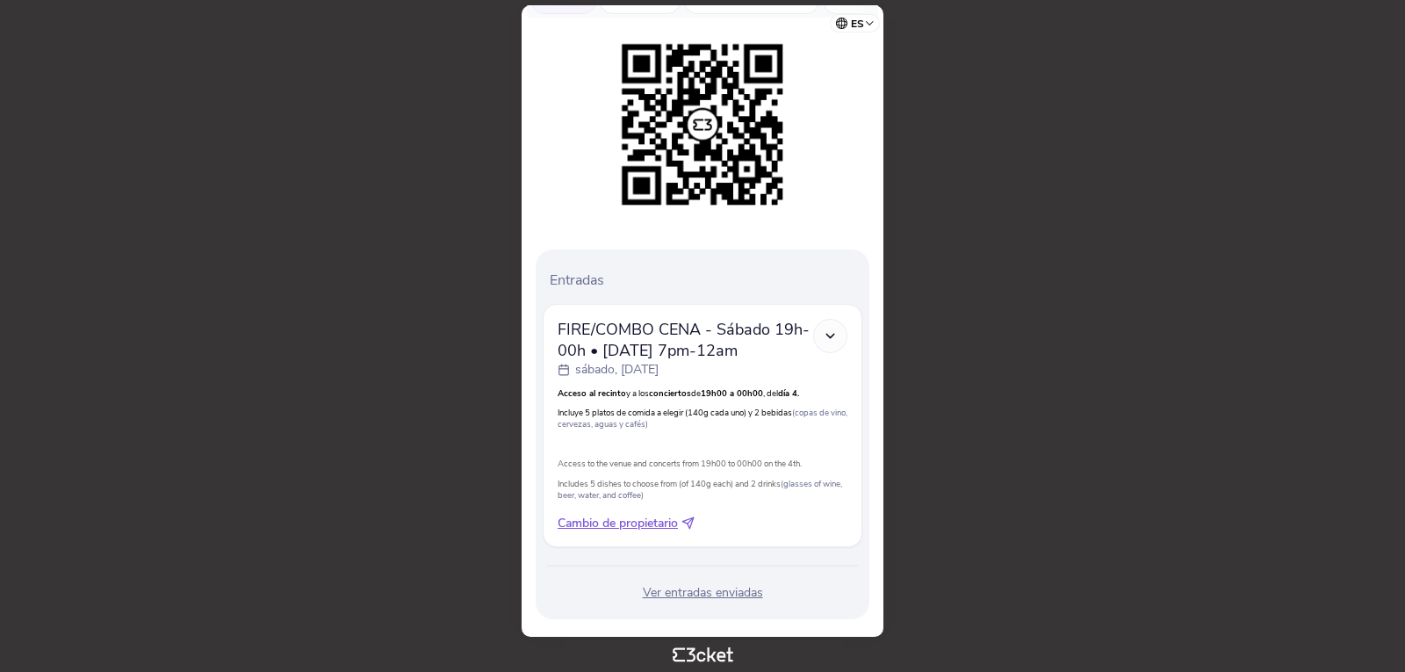
click at [656, 515] on span "Cambio de propietario" at bounding box center [618, 524] width 120 height 18
select select "34"
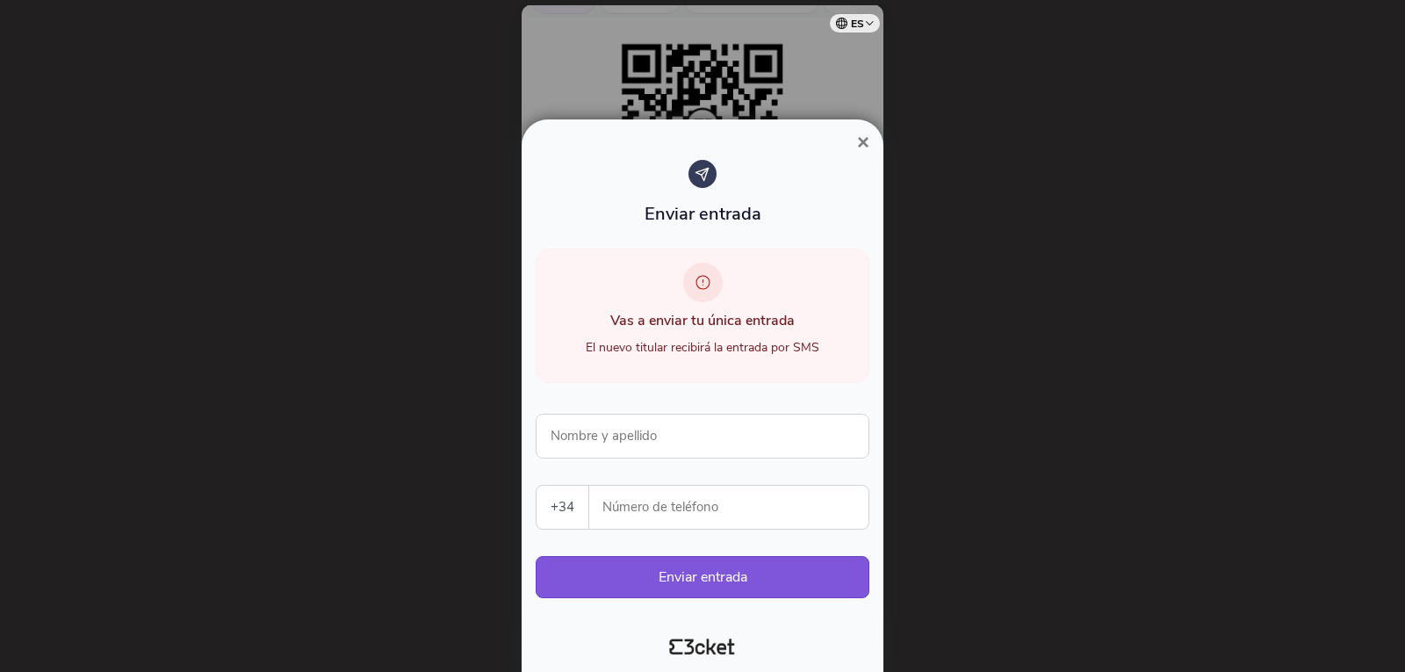
click at [869, 138] on span "×" at bounding box center [863, 142] width 12 height 24
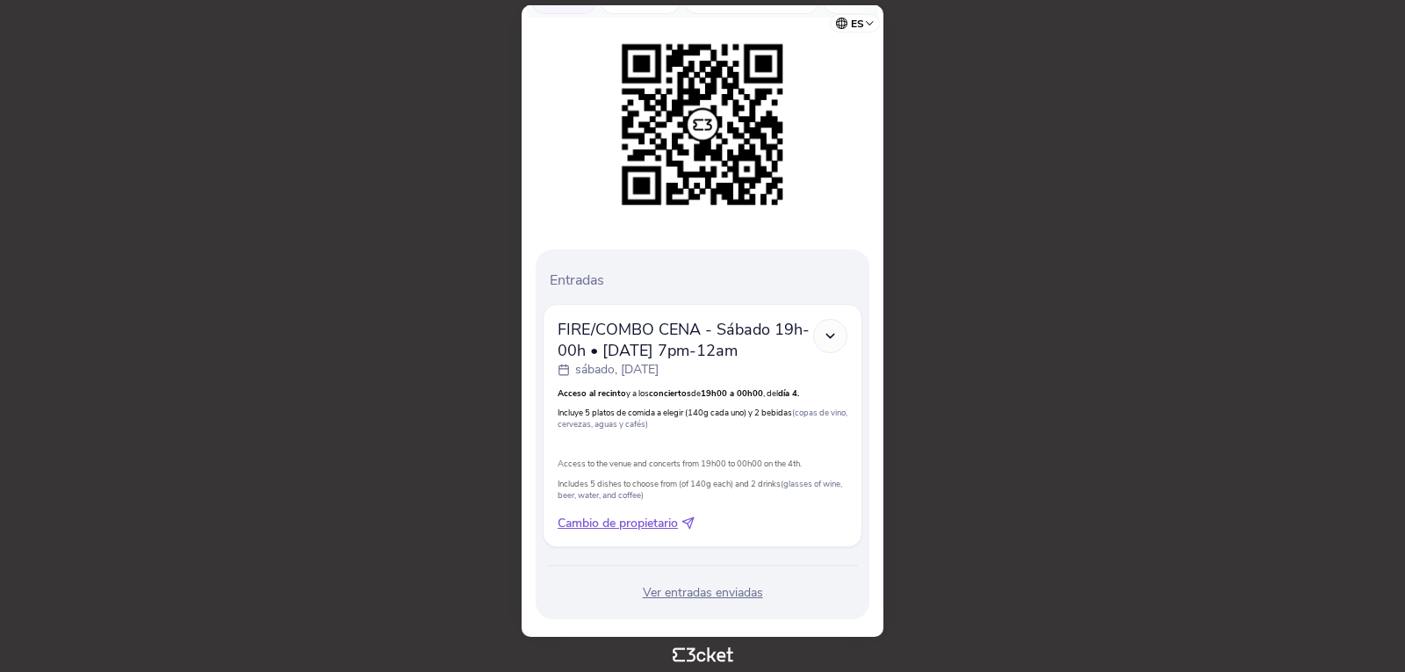
click at [617, 515] on span "Cambio de propietario" at bounding box center [618, 524] width 120 height 18
select select "34"
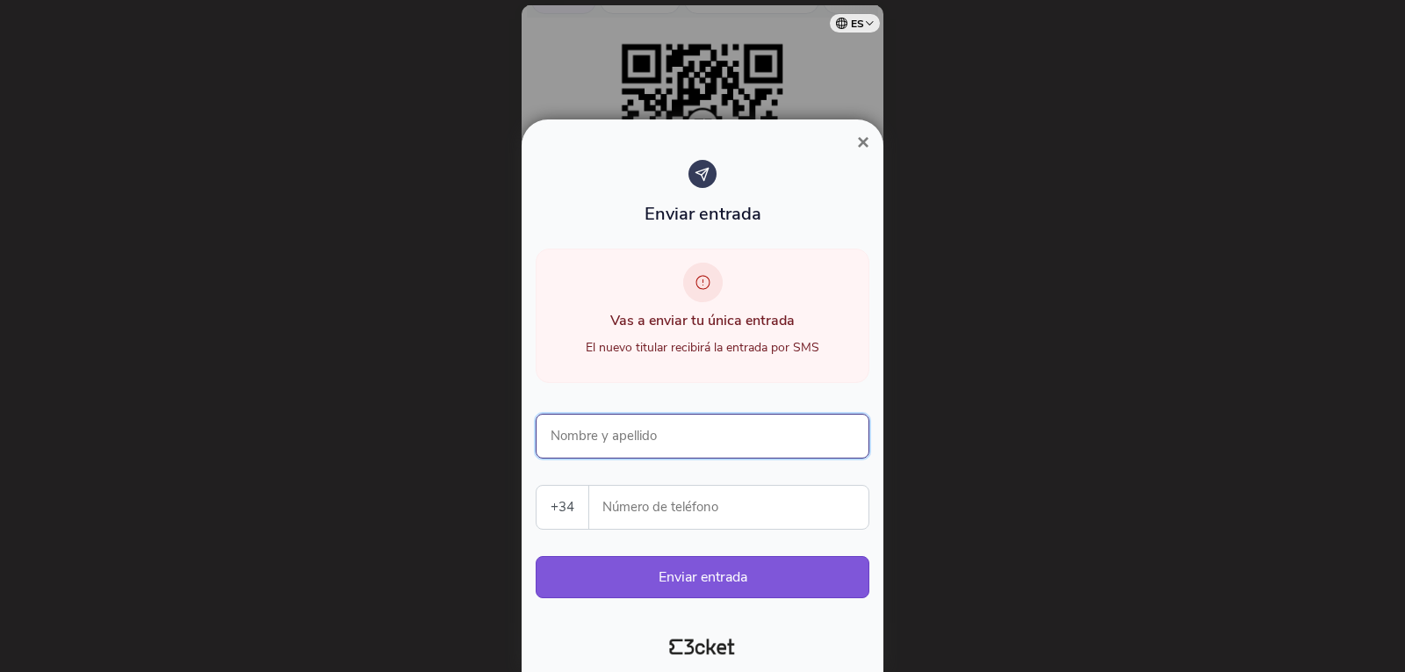
click at [726, 426] on input "Nombre y apellido" at bounding box center [703, 436] width 334 height 45
type input "[PERSON_NAME] [PERSON_NAME]"
click at [799, 562] on button "Enviar entrada" at bounding box center [703, 577] width 334 height 42
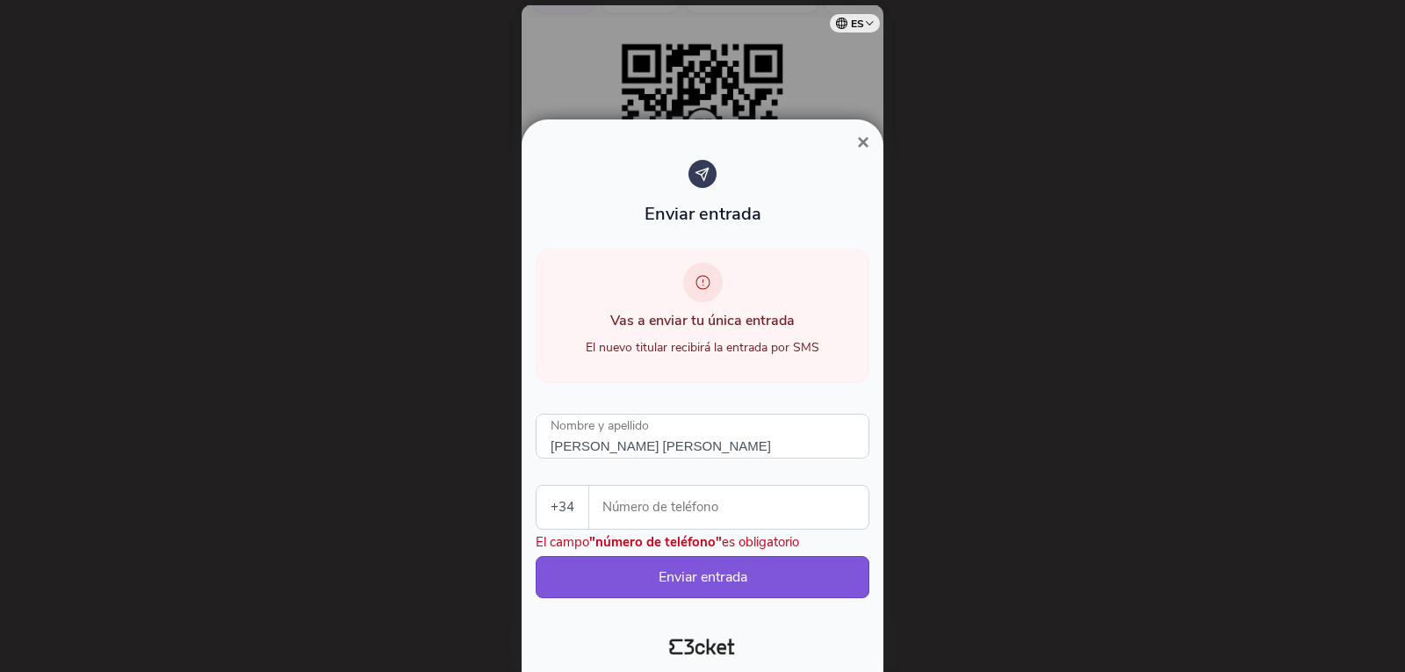
click at [865, 140] on span "×" at bounding box center [863, 142] width 12 height 24
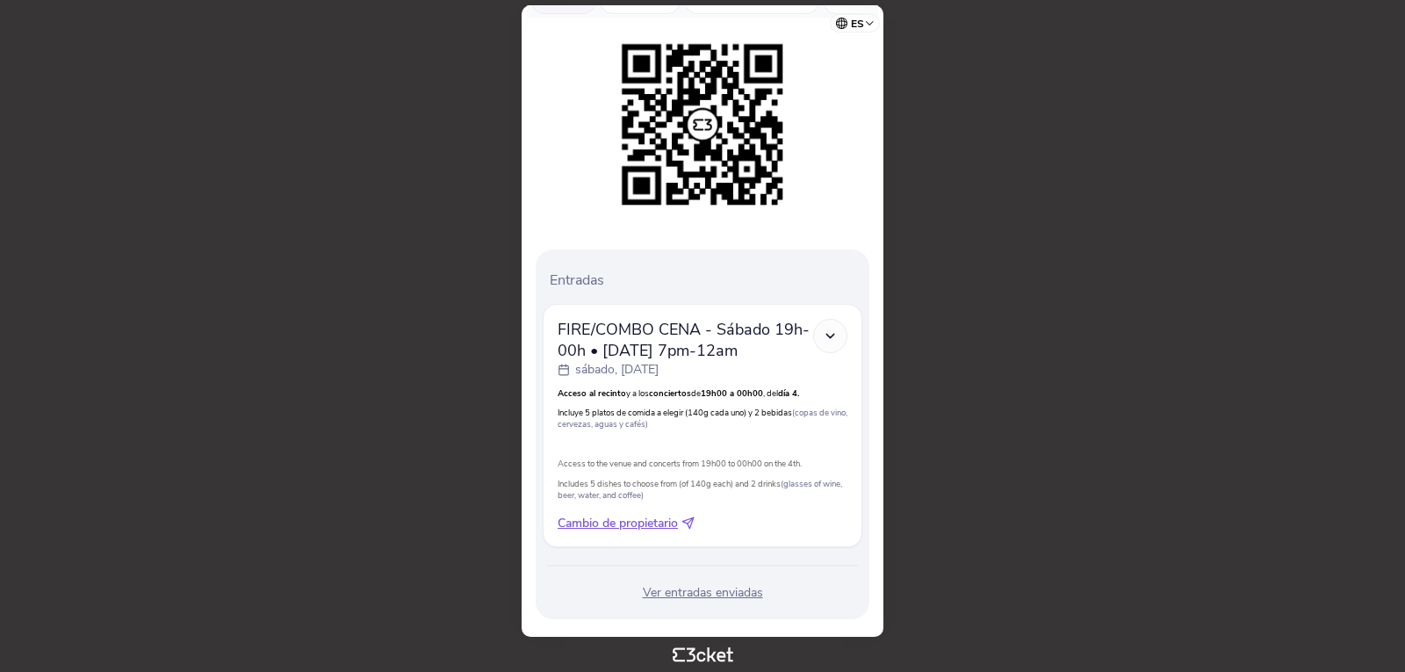
click at [726, 584] on div "Ver entradas enviadas" at bounding box center [703, 593] width 320 height 18
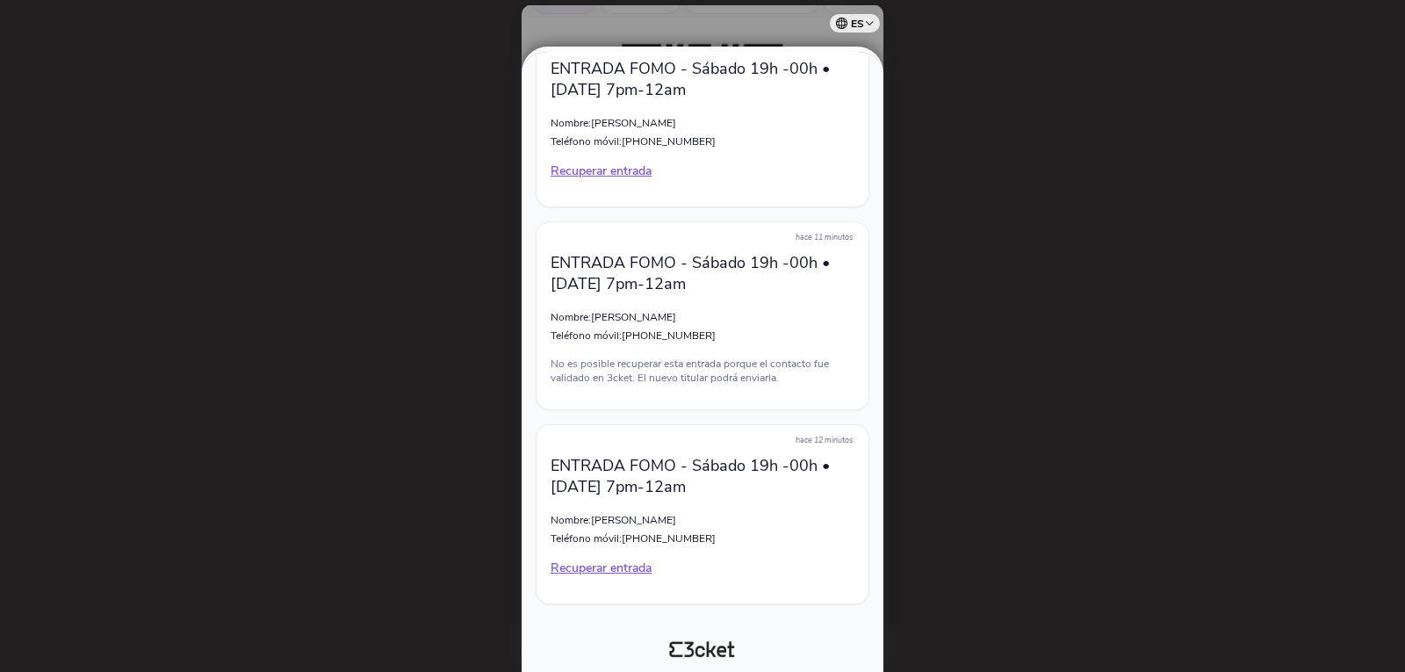
scroll to position [136, 0]
click at [1033, 449] on div at bounding box center [702, 336] width 1405 height 672
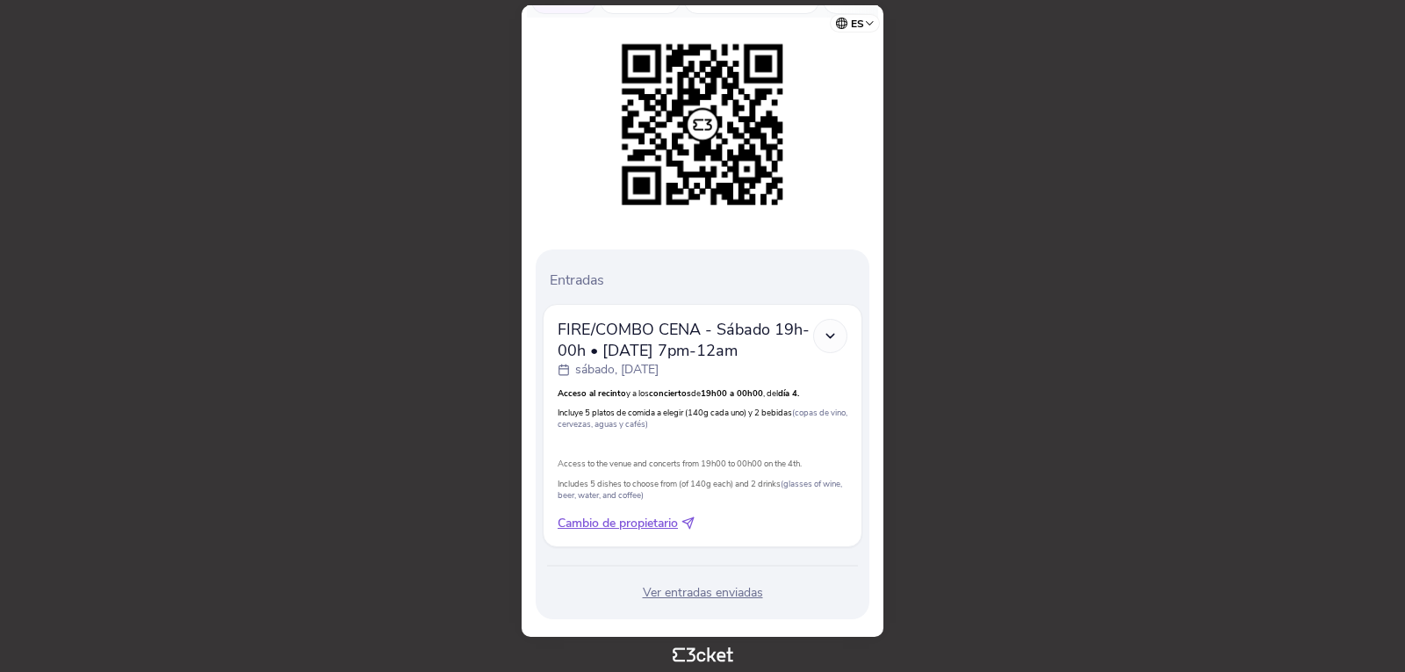
click at [641, 509] on div "FIRE/COMBO CENA - Sábado 19h-00h • Saturday 7pm-12am sábado, 4 oct. Acceso al r…" at bounding box center [703, 425] width 320 height 243
click at [642, 515] on span "Cambio de propietario" at bounding box center [618, 524] width 120 height 18
select select "34"
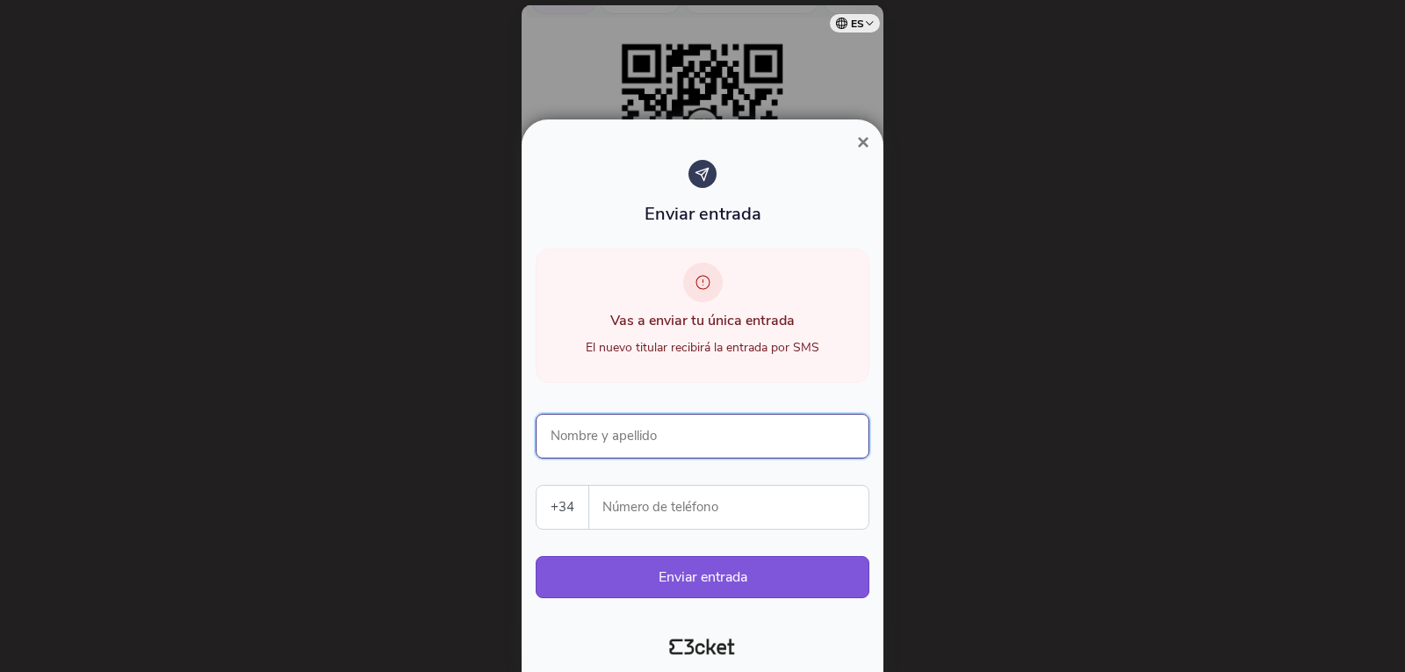
click at [617, 436] on input "Nombre y apellido" at bounding box center [703, 436] width 334 height 45
type input "[PERSON_NAME] [PERSON_NAME]"
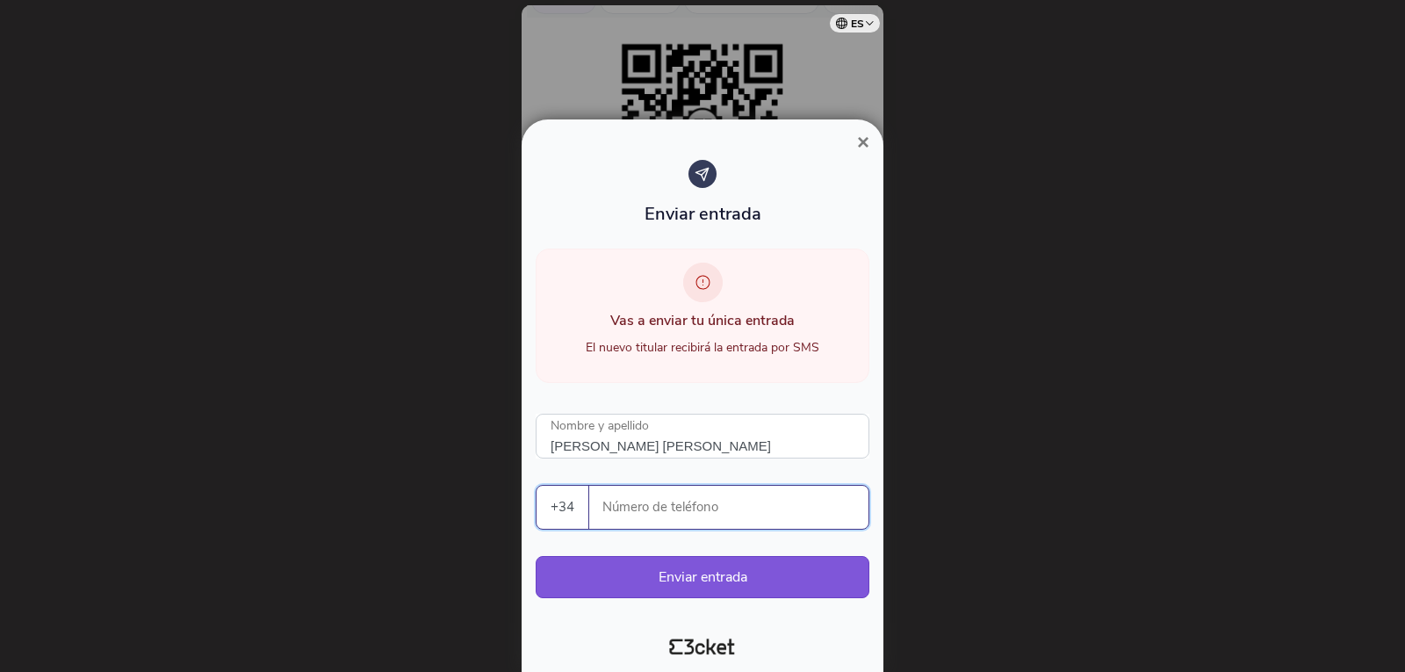
click at [639, 507] on input "Número de teléfono" at bounding box center [735, 507] width 265 height 43
type input "615280334"
click at [766, 576] on button "Enviar entrada" at bounding box center [703, 577] width 334 height 42
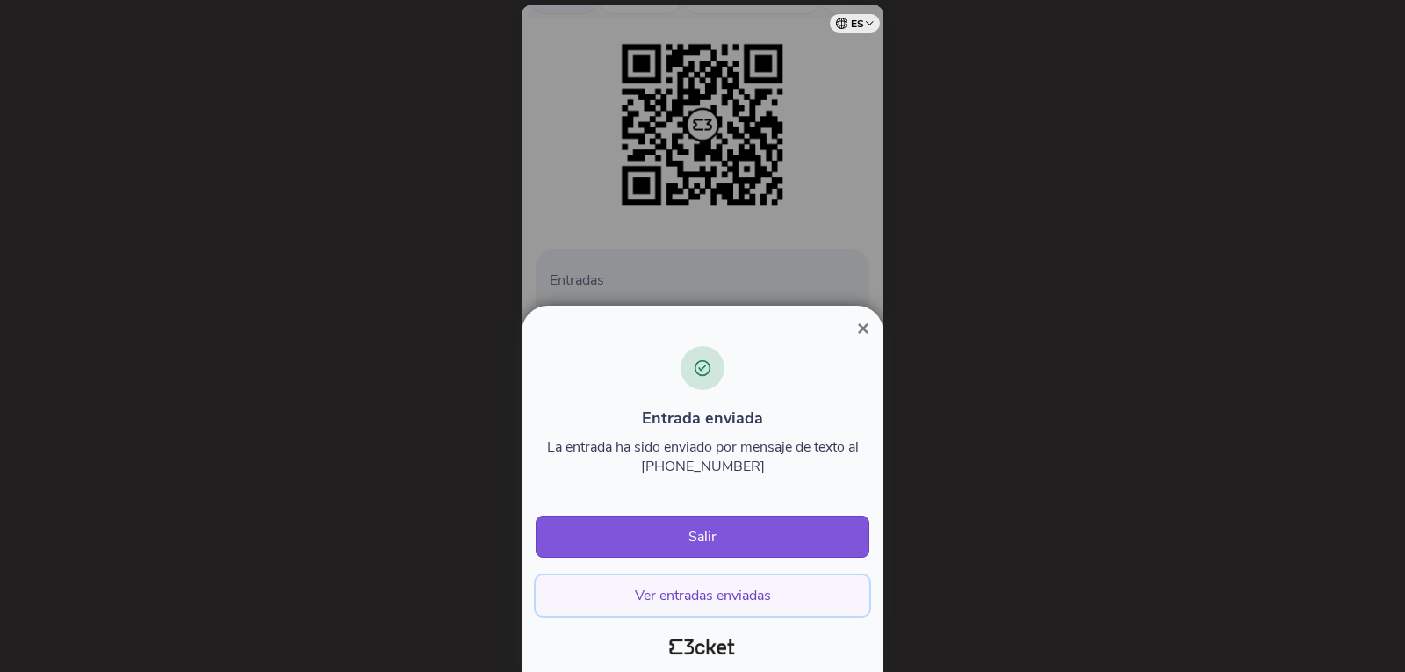
click at [733, 603] on button "Ver entradas enviadas" at bounding box center [703, 595] width 334 height 40
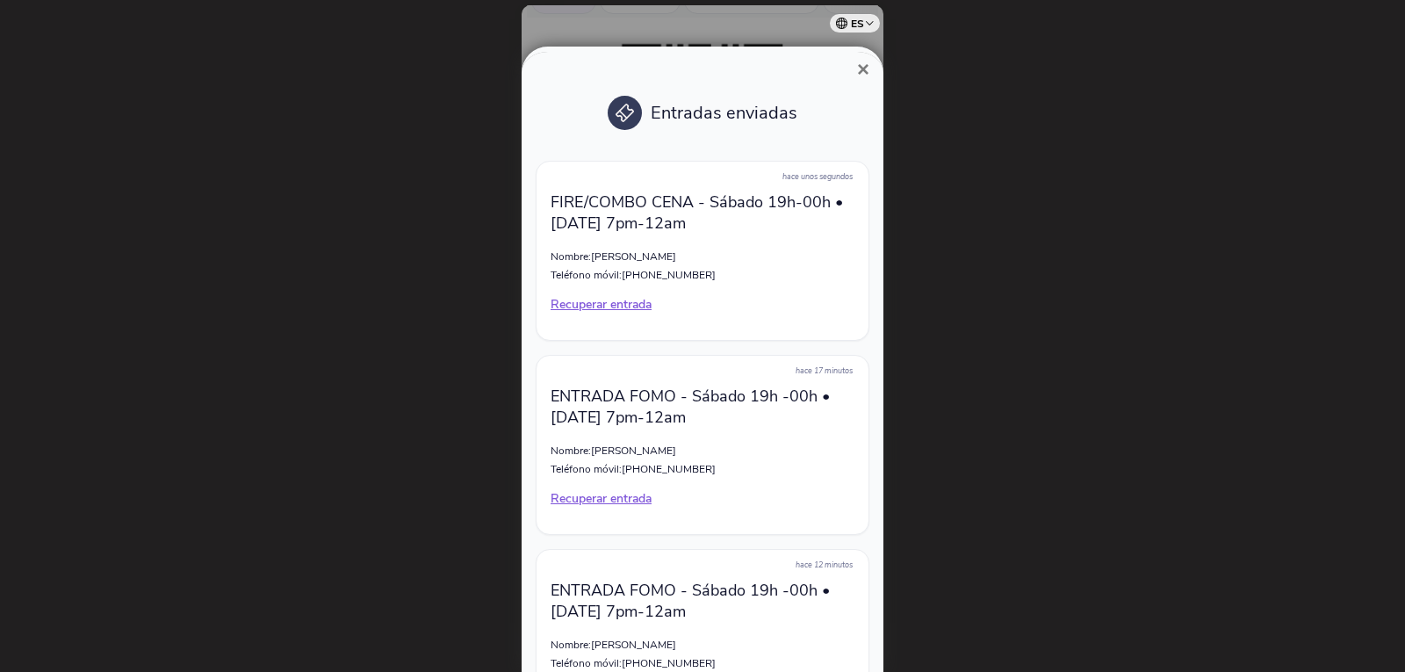
click at [590, 304] on p "Recuperar entrada" at bounding box center [703, 305] width 304 height 18
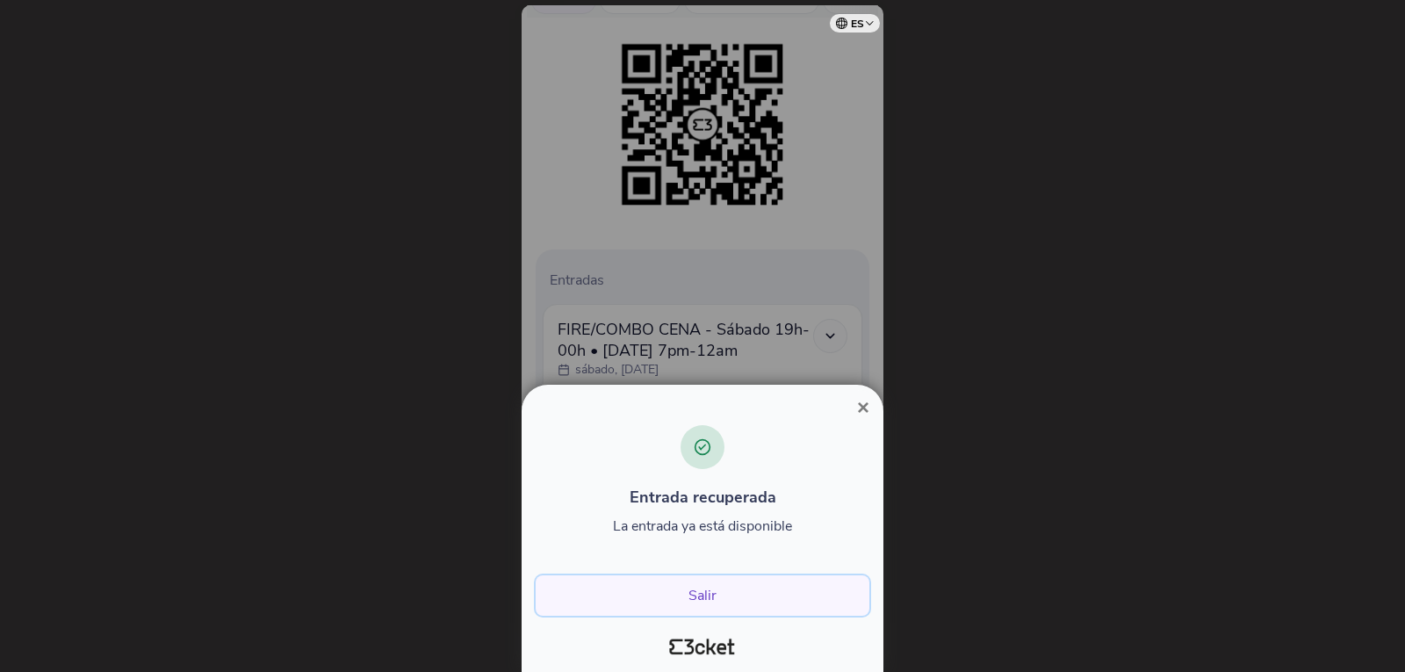
click at [710, 593] on button "Salir" at bounding box center [703, 595] width 334 height 40
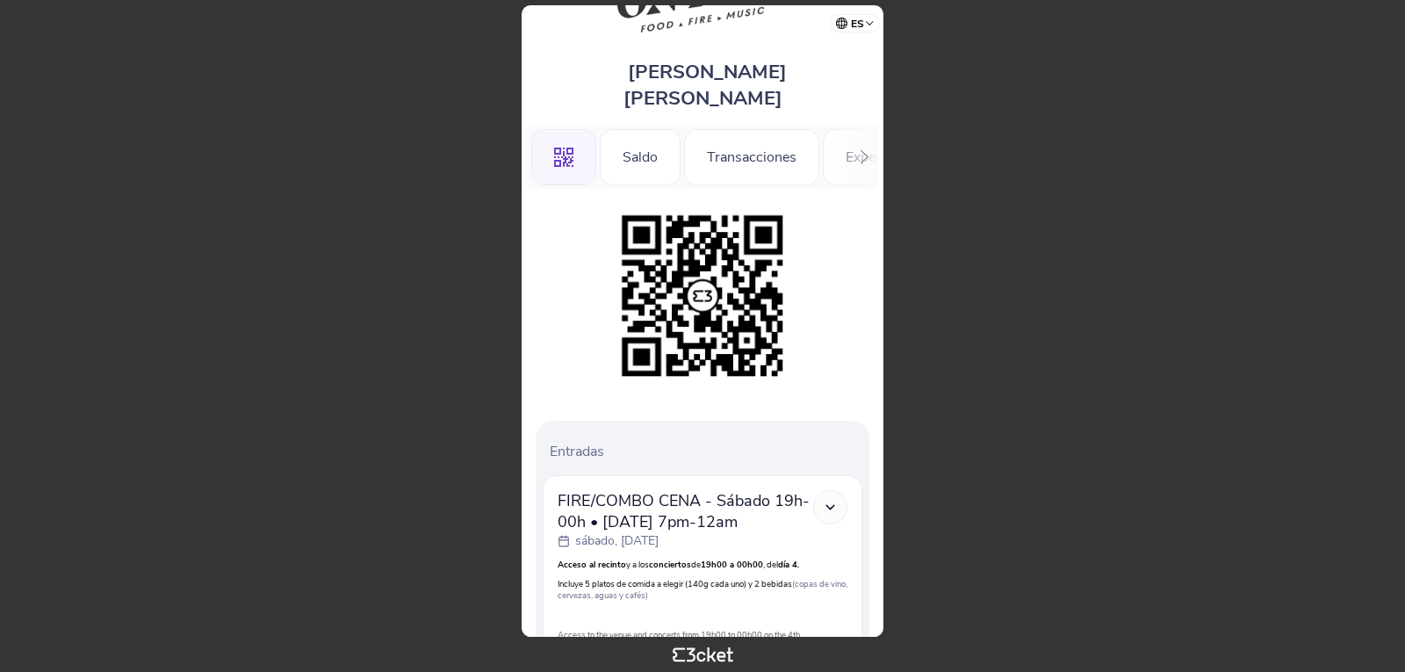
scroll to position [271, 0]
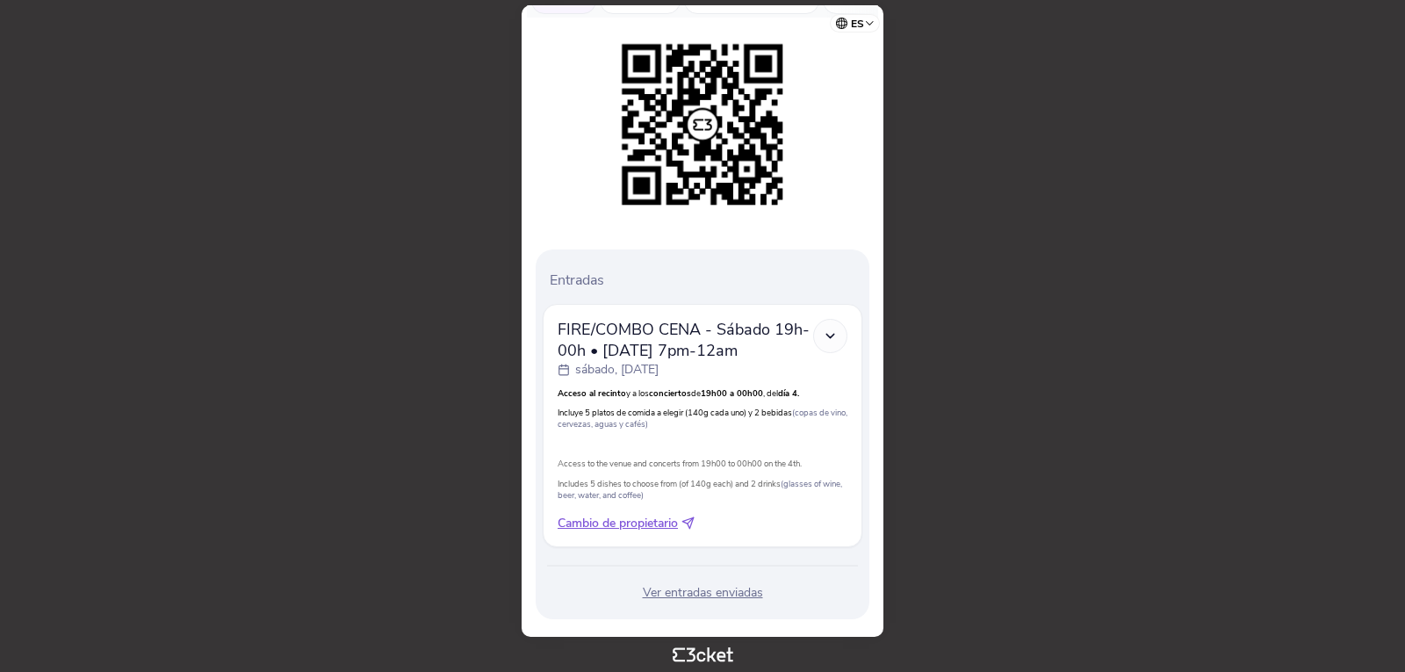
click at [610, 515] on span "Cambio de propietario" at bounding box center [618, 524] width 120 height 18
select select "34"
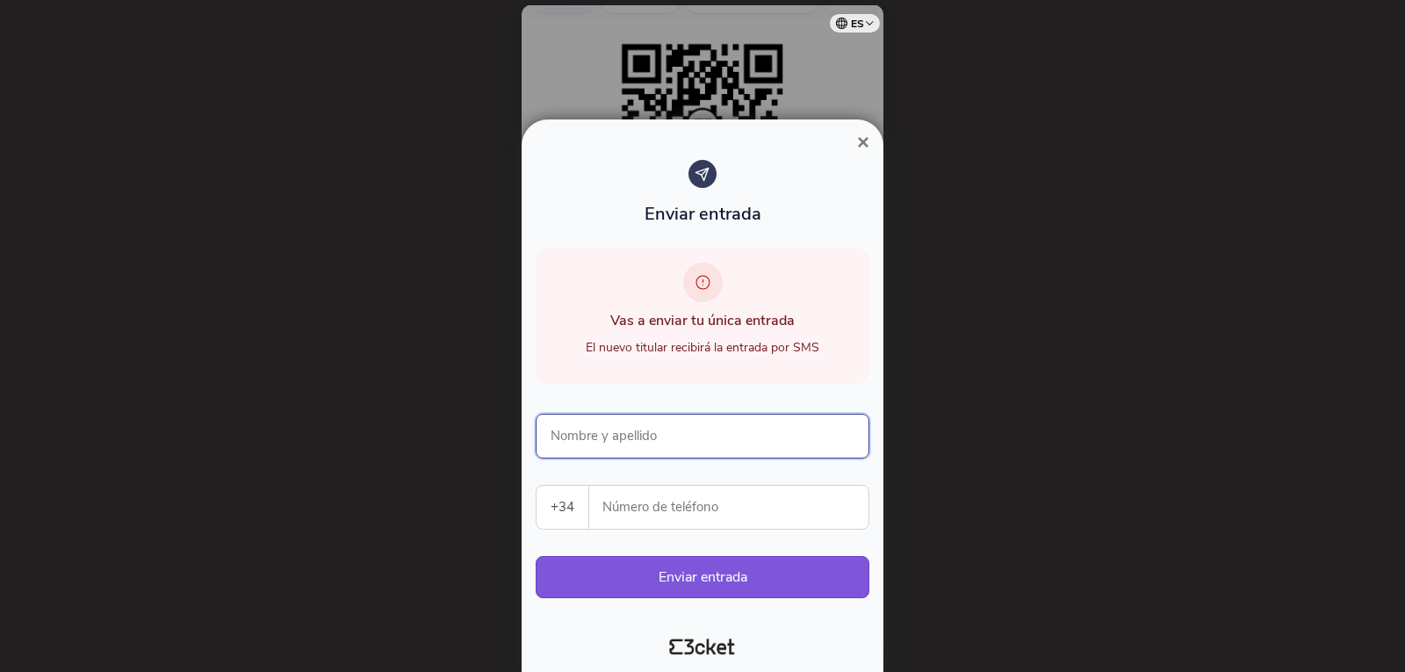
click at [626, 432] on input "Nombre y apellido" at bounding box center [703, 436] width 334 height 45
type input "[PERSON_NAME] [PERSON_NAME]"
click at [690, 496] on input "Número de teléfono" at bounding box center [735, 507] width 265 height 43
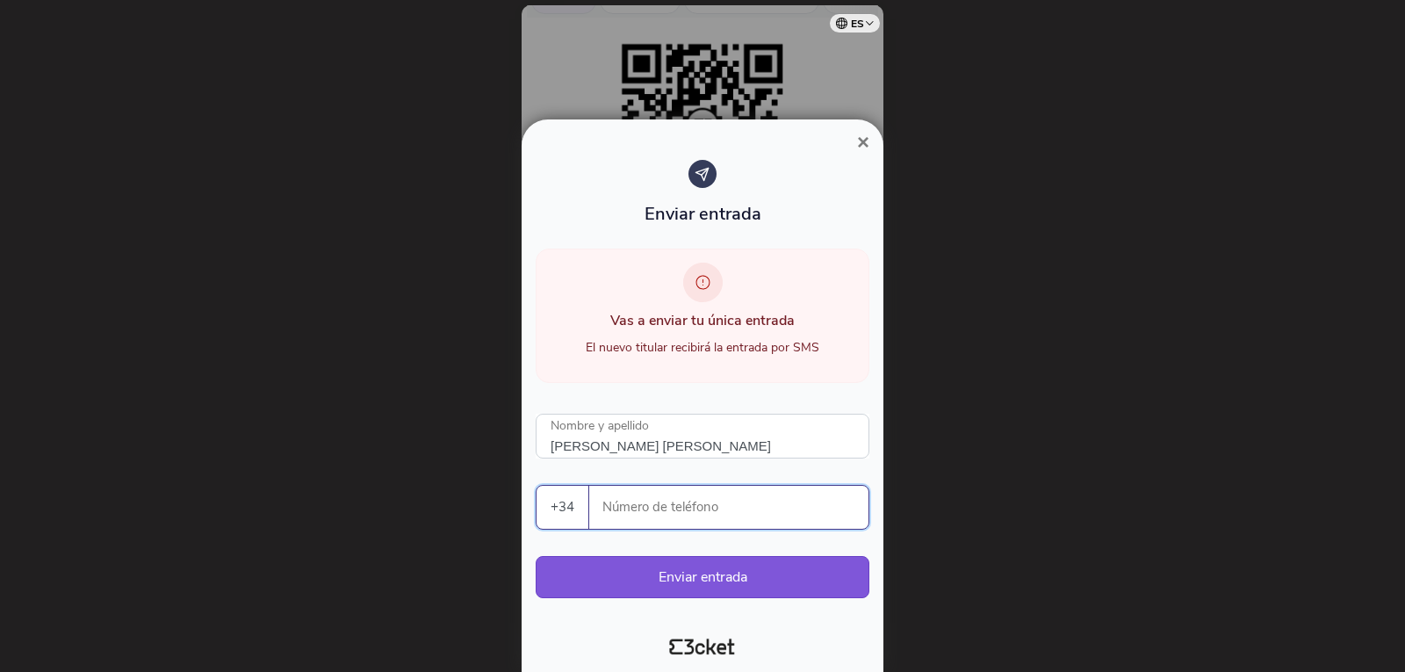
type input "608452744"
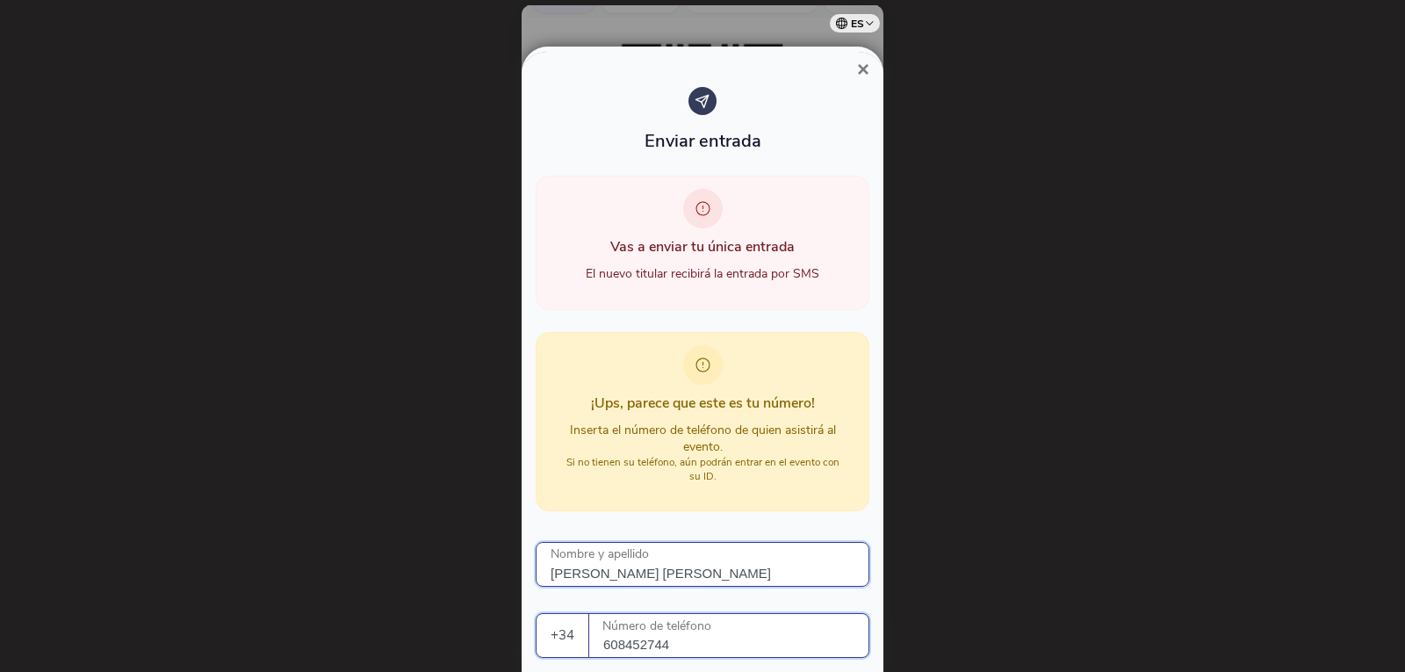
click at [729, 573] on input "[PERSON_NAME] [PERSON_NAME]" at bounding box center [703, 564] width 334 height 45
type input "[PERSON_NAME]"
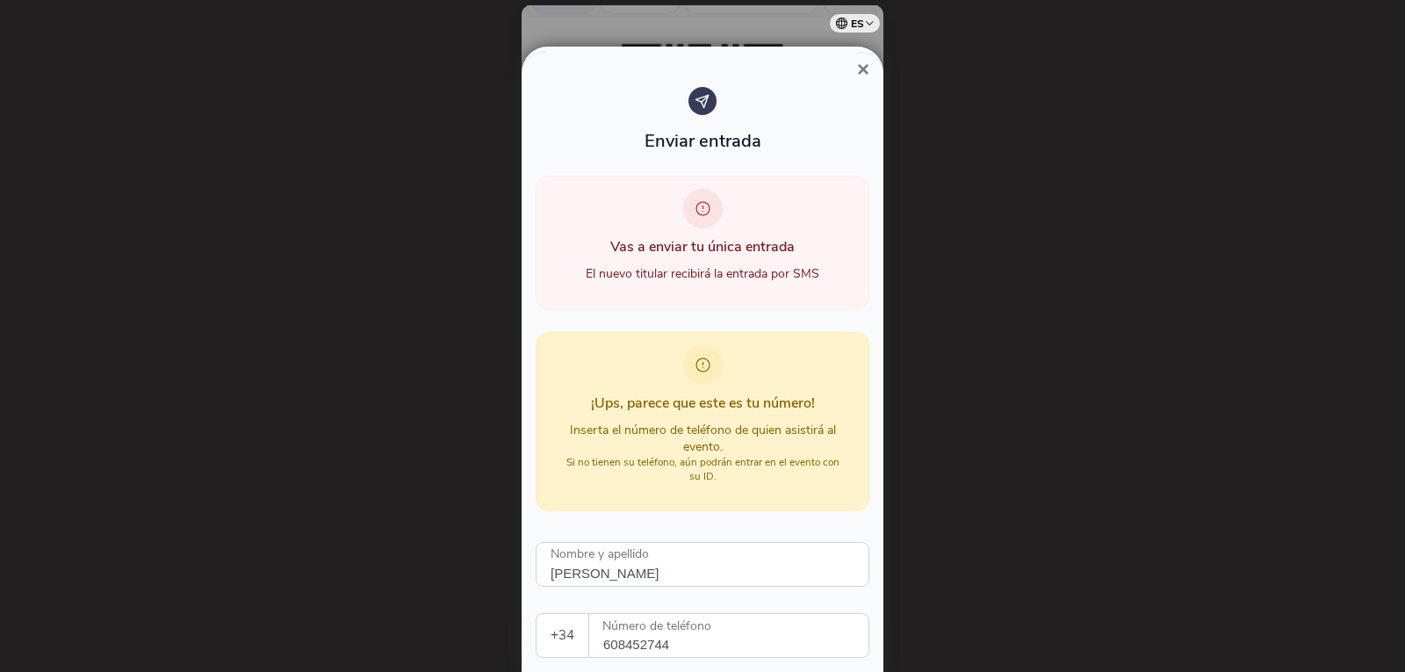
click at [1029, 391] on div at bounding box center [702, 336] width 1405 height 672
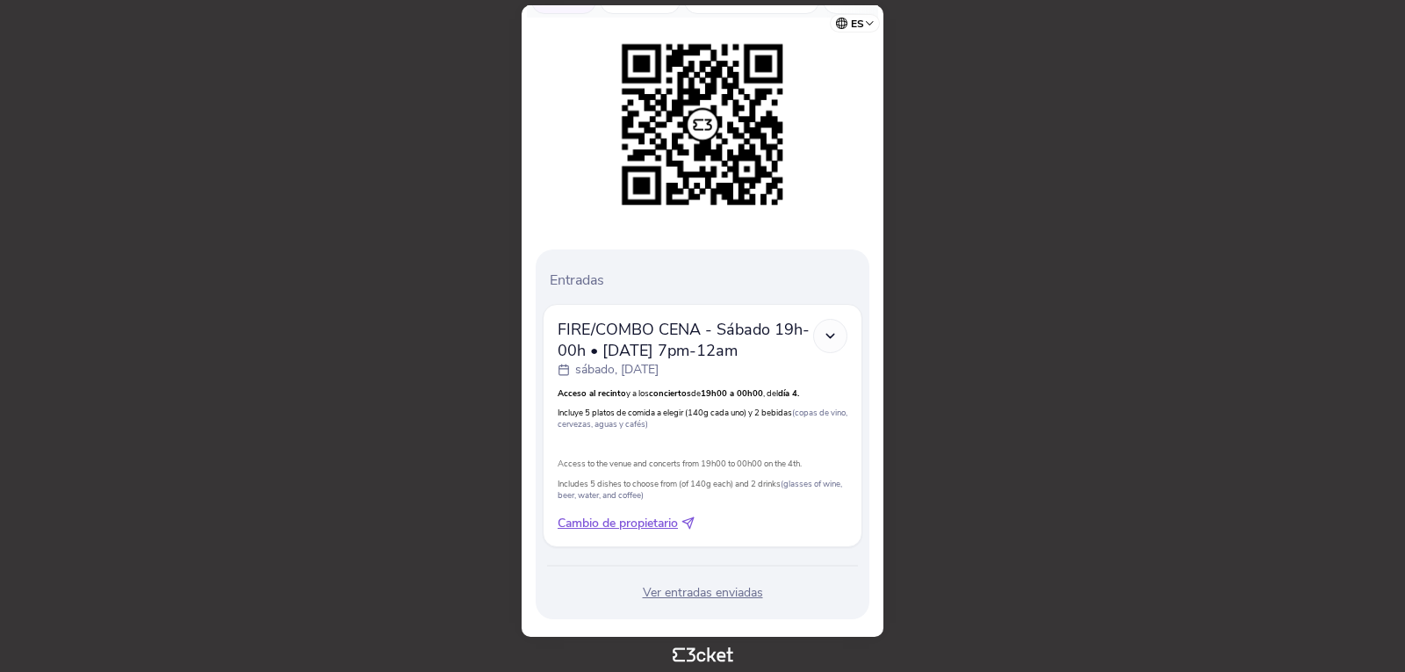
click at [629, 515] on span "Cambio de propietario" at bounding box center [618, 524] width 120 height 18
select select "34"
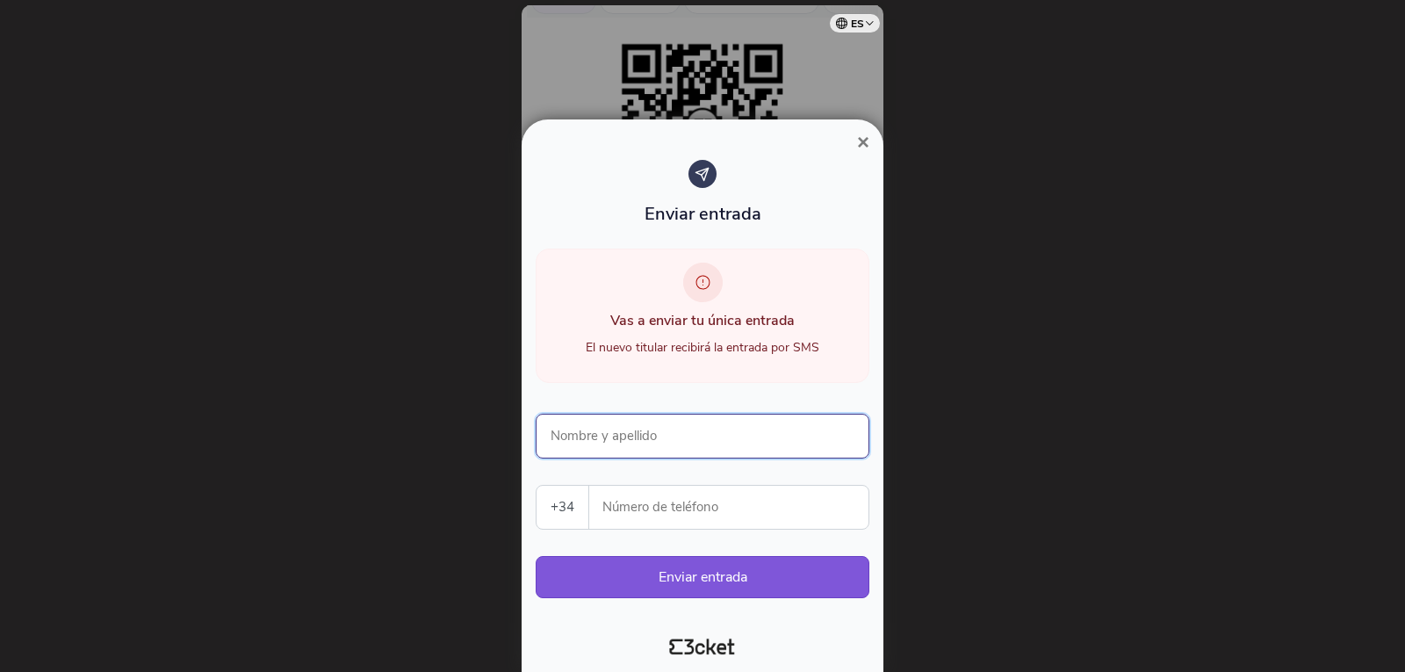
click at [640, 438] on input "Nombre y apellido" at bounding box center [703, 436] width 334 height 45
type input "[PERSON_NAME]"
click at [615, 512] on input "Número de teléfono" at bounding box center [735, 507] width 265 height 43
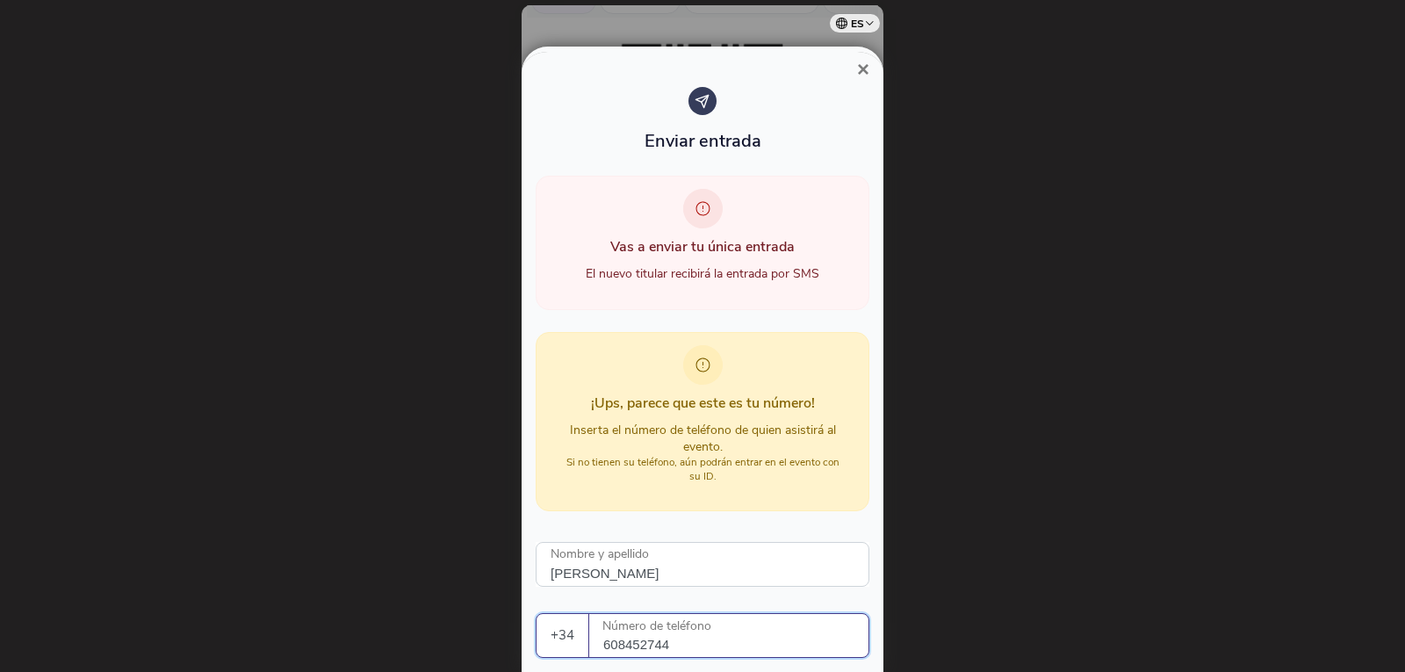
type input "608452744"
click at [1021, 438] on div at bounding box center [702, 336] width 1405 height 672
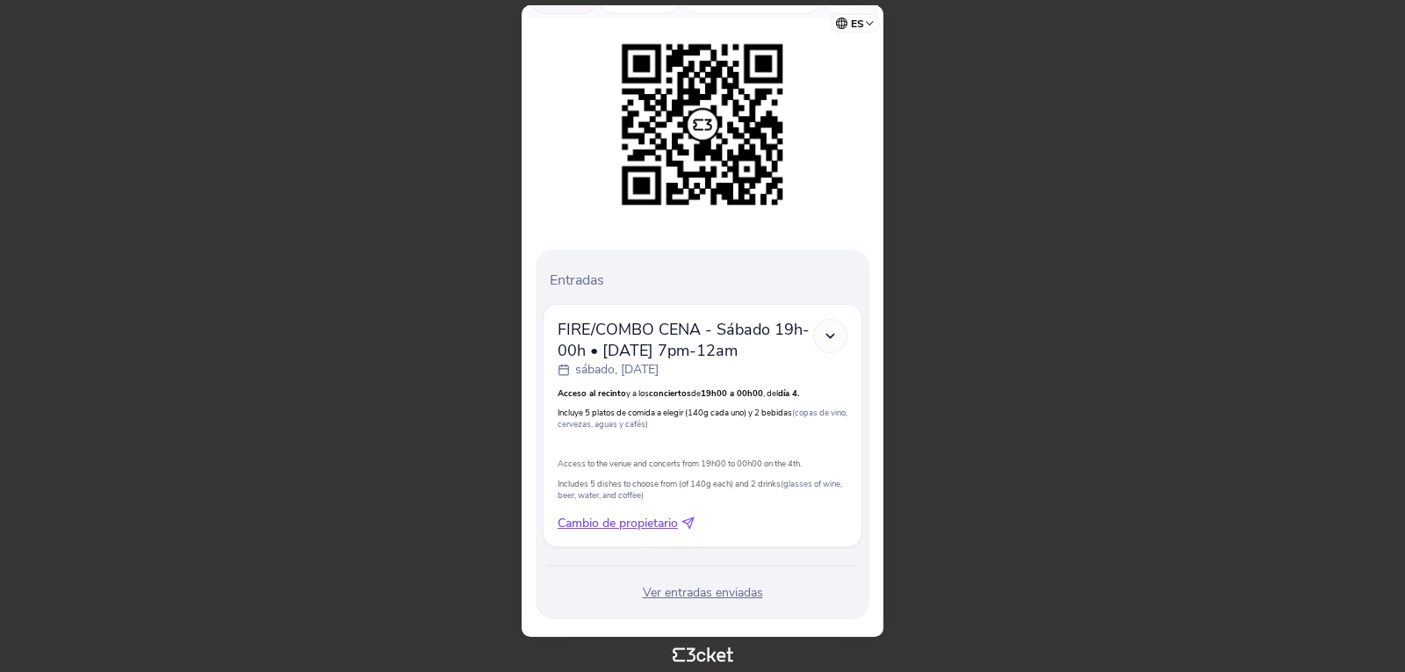
click at [717, 584] on div "Ver entradas enviadas" at bounding box center [703, 593] width 320 height 18
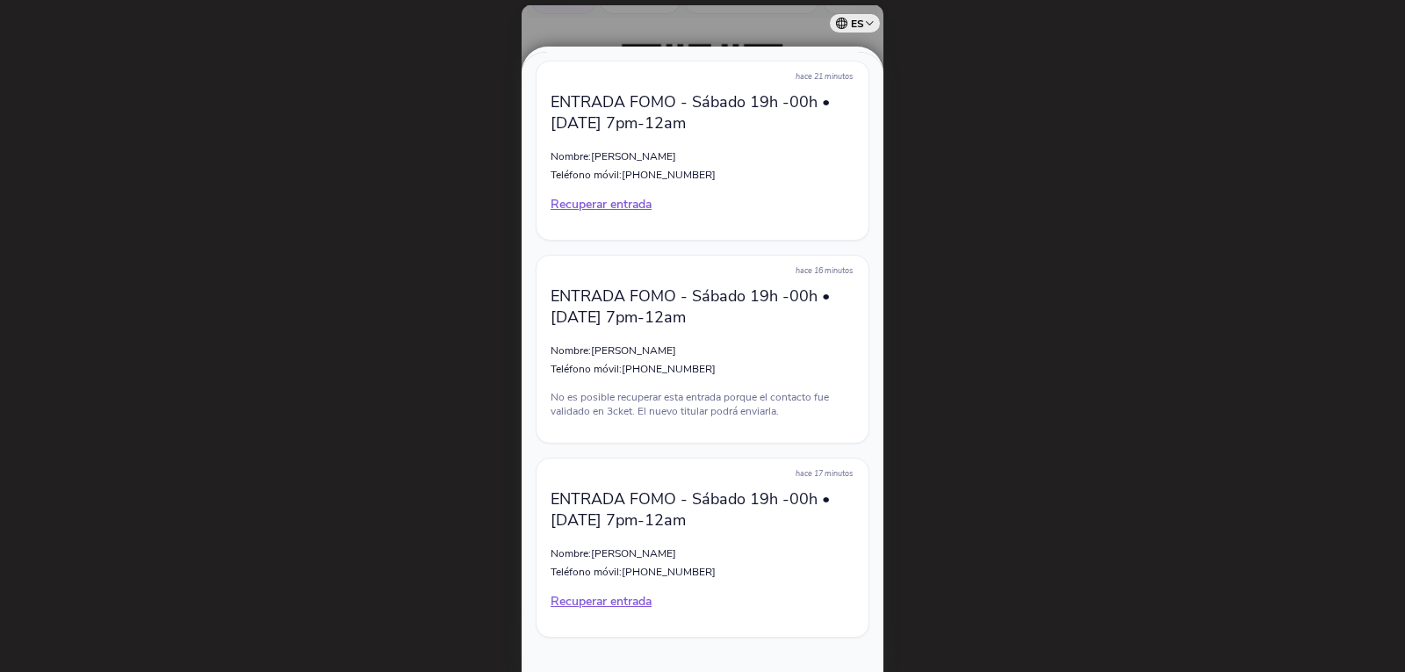
scroll to position [136, 0]
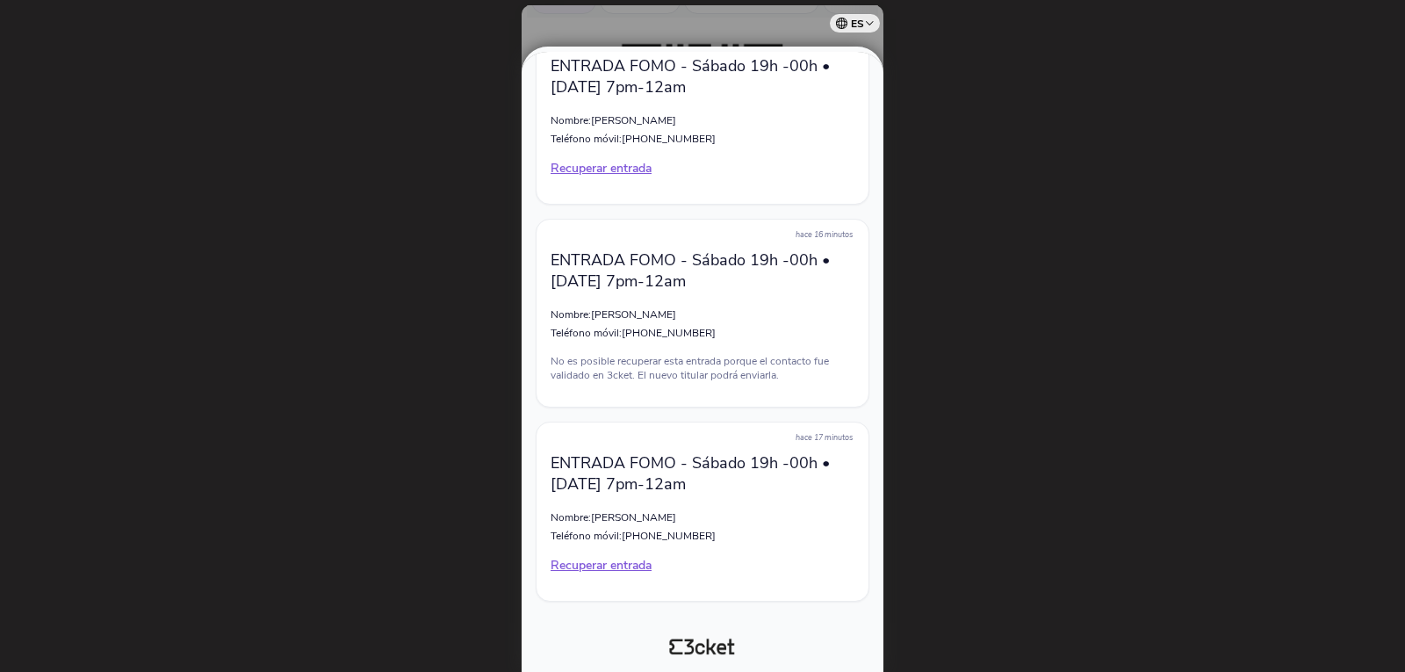
click at [999, 172] on div at bounding box center [702, 336] width 1405 height 672
